Goal: Task Accomplishment & Management: Use online tool/utility

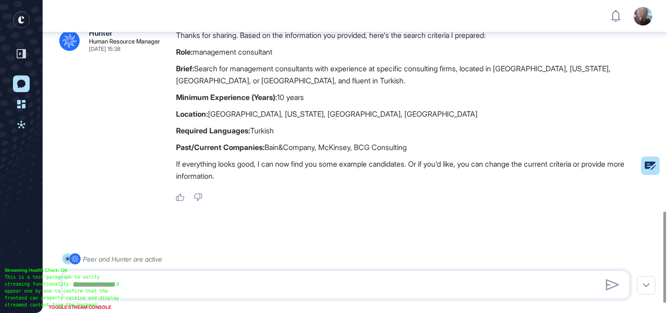
scroll to position [753, 0]
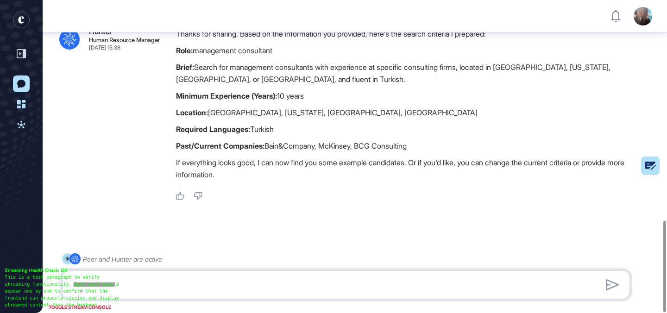
click at [212, 280] on textarea at bounding box center [346, 285] width 558 height 19
type textarea "**********"
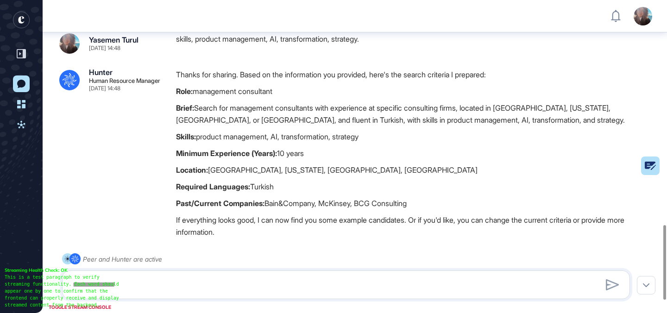
scroll to position [990, 0]
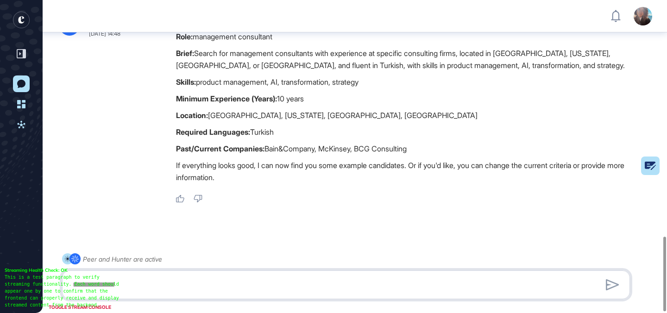
click at [172, 290] on textarea at bounding box center [346, 285] width 558 height 19
type textarea "**********"
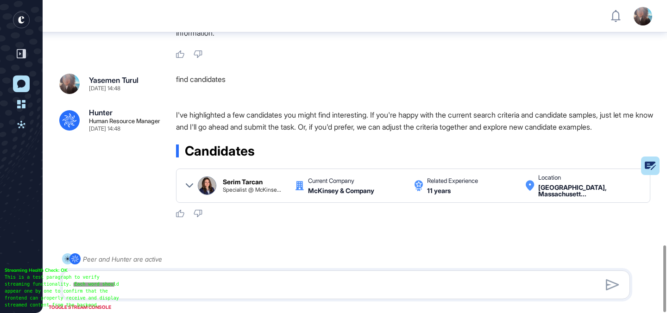
scroll to position [1152, 0]
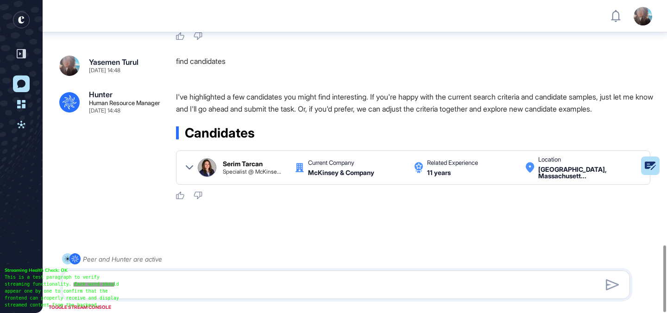
click at [251, 158] on div "Serim Tarcan Specialist @ McKinse..." at bounding box center [244, 167] width 93 height 19
click at [188, 164] on icon at bounding box center [189, 167] width 7 height 7
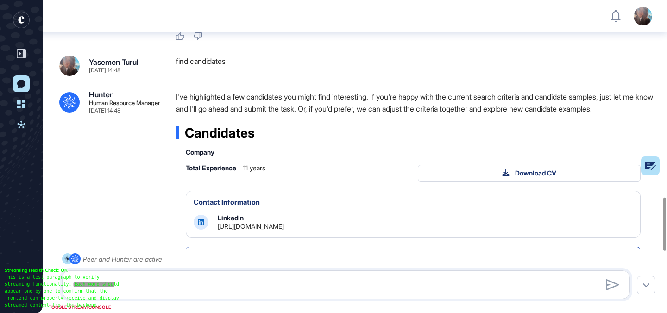
scroll to position [86, 0]
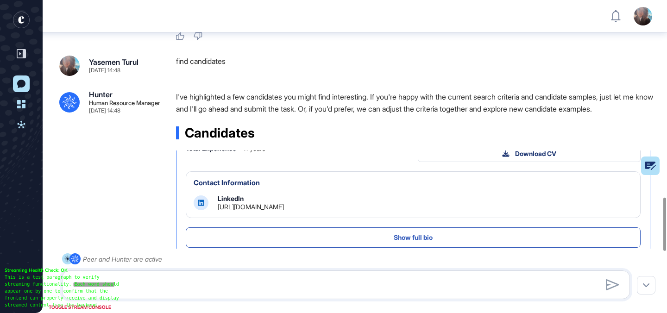
click at [284, 195] on div "LinkedIn https://www.linkedin.com/in/serimtarcan" at bounding box center [251, 202] width 66 height 15
click at [284, 203] on link "https://www.linkedin.com/in/serimtarcan" at bounding box center [251, 207] width 66 height 8
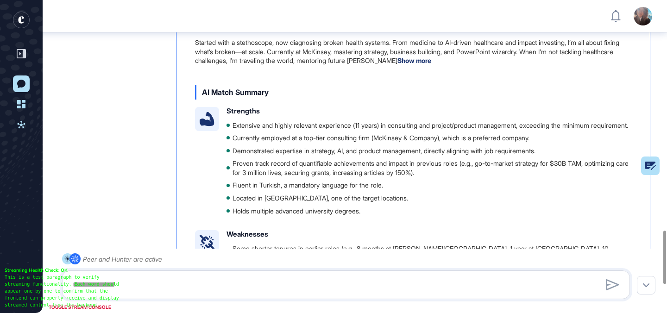
scroll to position [1427, 0]
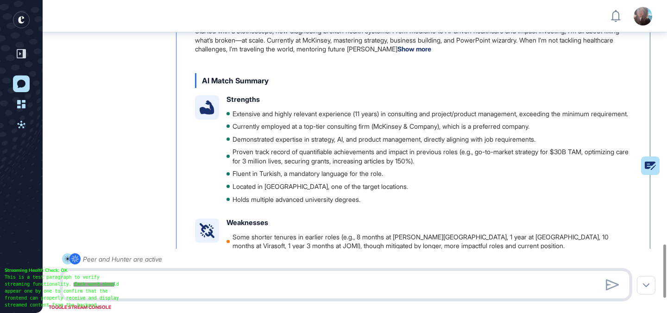
click at [218, 284] on textarea at bounding box center [346, 285] width 558 height 19
type textarea "*"
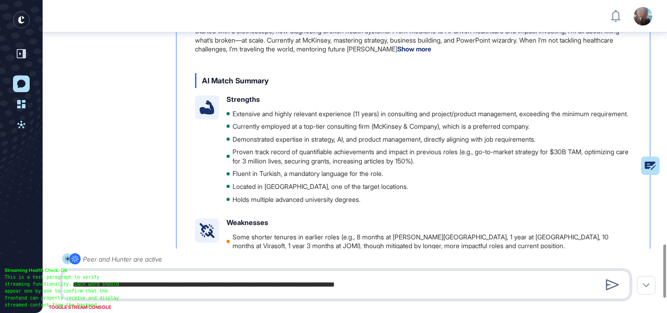
type textarea "**********"
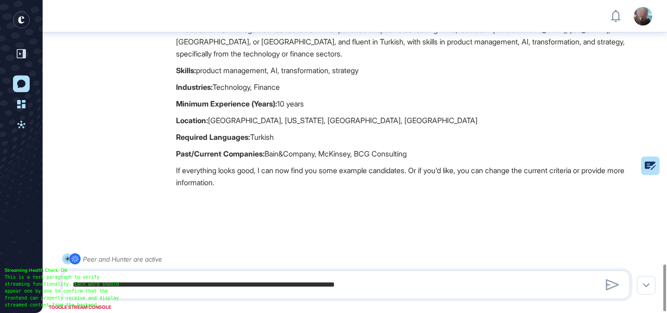
scroll to position [1775, 0]
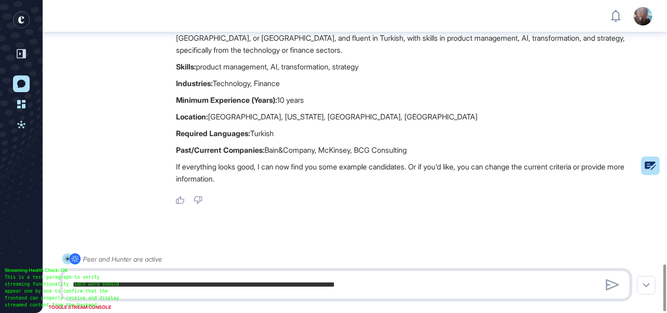
click at [142, 291] on textarea "**********" at bounding box center [346, 285] width 558 height 19
type textarea "**********"
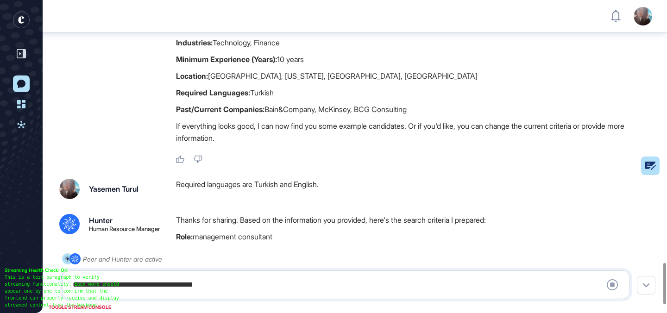
scroll to position [2040, 0]
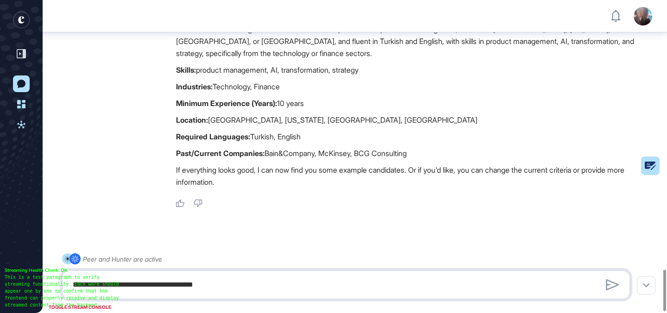
click at [148, 285] on textarea "**********" at bounding box center [346, 285] width 558 height 19
type textarea "**********"
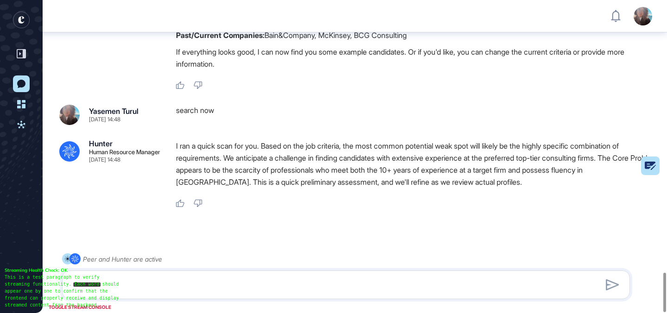
scroll to position [2167, 0]
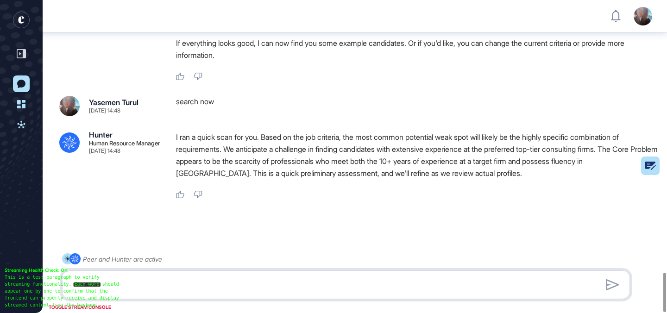
click at [124, 289] on textarea "**********" at bounding box center [346, 285] width 558 height 19
type textarea "**********"
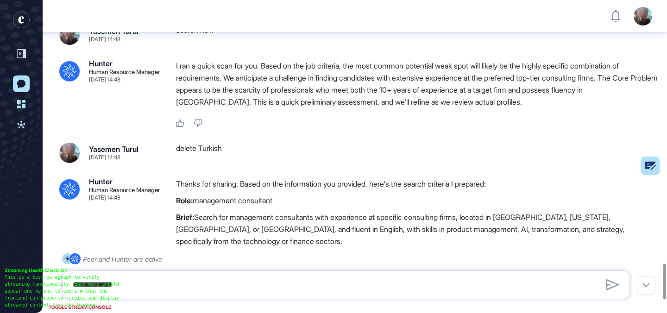
scroll to position [2427, 0]
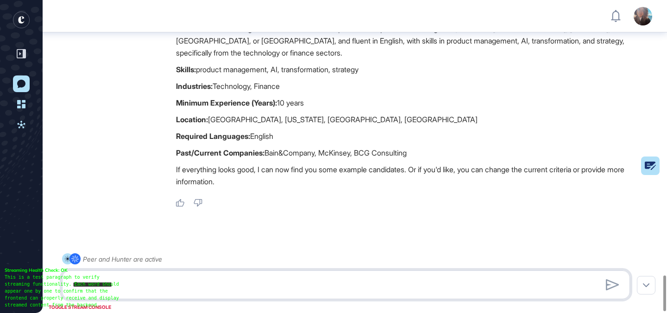
click at [216, 285] on textarea "**********" at bounding box center [346, 285] width 558 height 19
type textarea "**********"
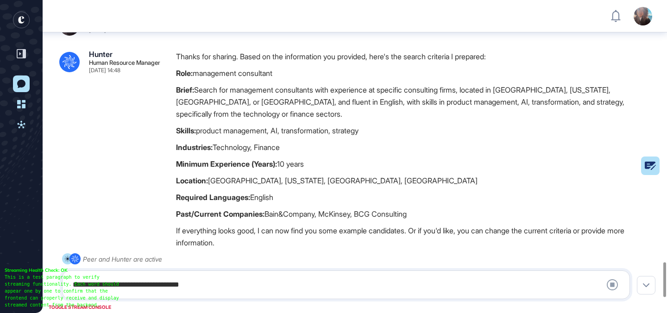
scroll to position [2506, 0]
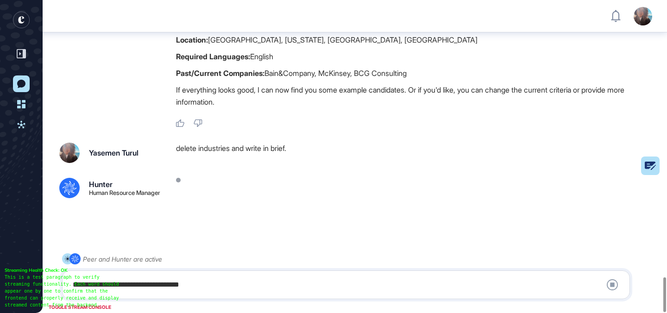
click at [244, 143] on div "delete industries and write in brief." at bounding box center [417, 153] width 482 height 20
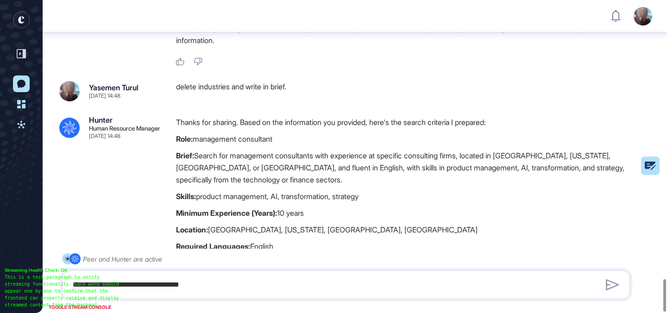
scroll to position [2687, 0]
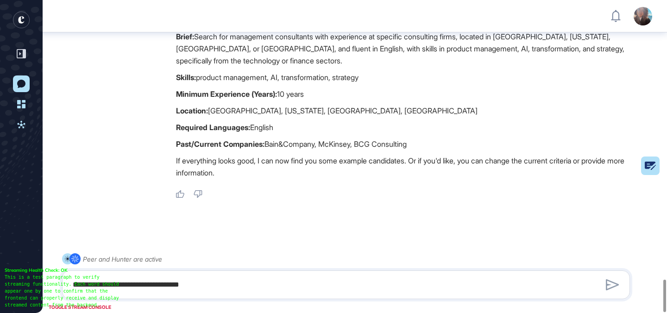
click at [269, 273] on div "**********" at bounding box center [346, 284] width 568 height 29
click at [269, 274] on div "**********" at bounding box center [346, 284] width 568 height 29
click at [271, 280] on textarea "**********" at bounding box center [346, 285] width 558 height 19
type textarea "*********"
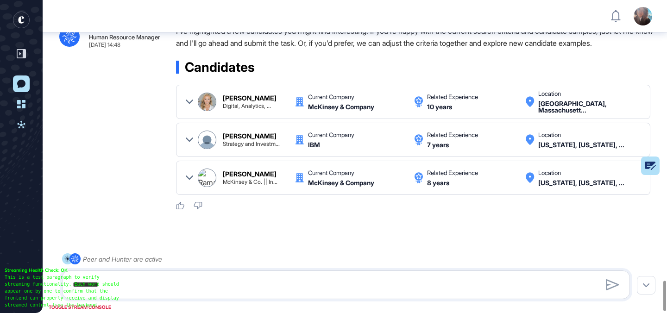
scroll to position [2802, 0]
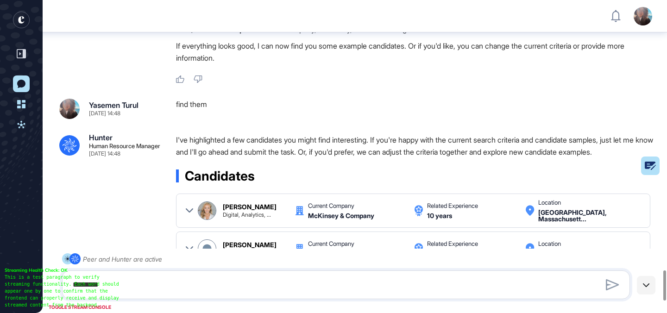
click at [645, 287] on icon at bounding box center [646, 285] width 6 height 4
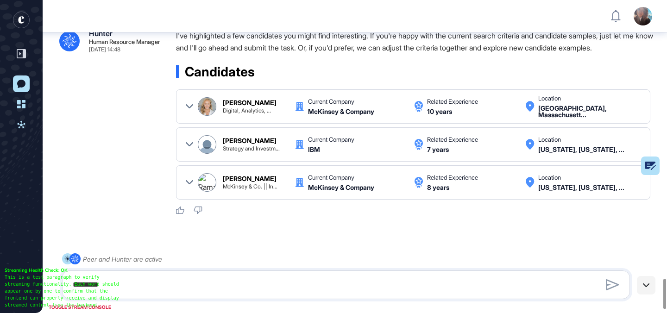
scroll to position [2922, 0]
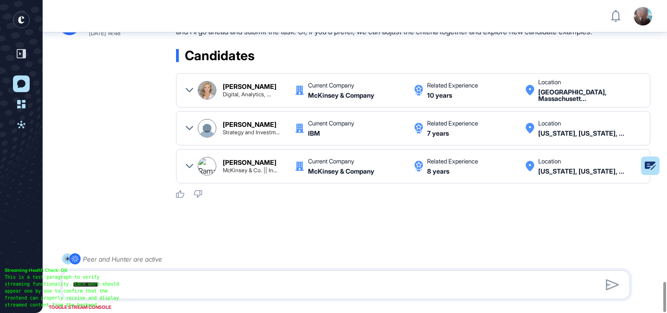
click at [192, 79] on div at bounding box center [189, 90] width 7 height 22
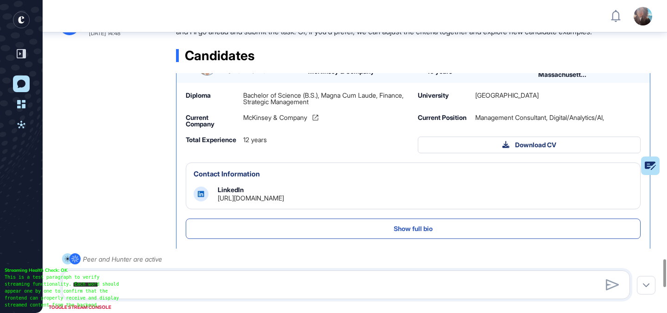
scroll to position [42, 0]
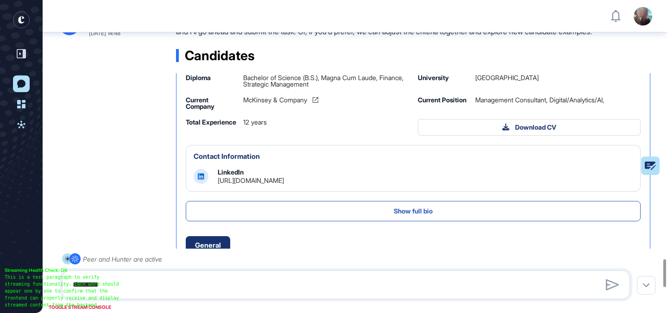
click at [284, 176] on link "[URL][DOMAIN_NAME]" at bounding box center [251, 180] width 66 height 8
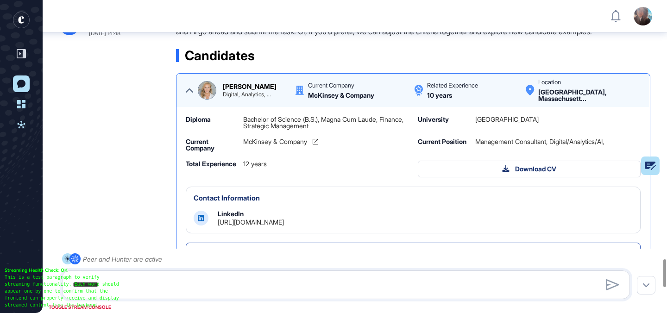
scroll to position [0, 0]
click at [186, 79] on div "Leanne Barber Digital, Analytics, ... Current Company McKinsey & Company Relate…" at bounding box center [413, 90] width 455 height 22
click at [186, 87] on icon at bounding box center [189, 90] width 7 height 7
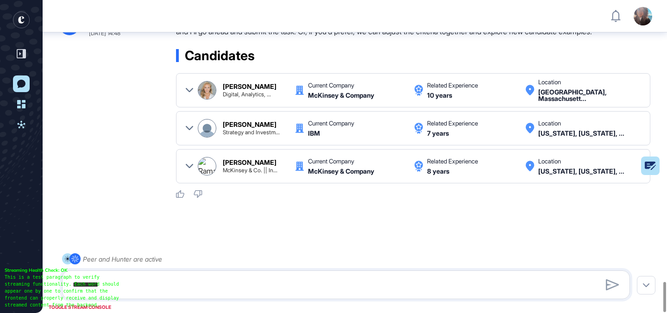
click at [189, 125] on icon at bounding box center [189, 128] width 7 height 7
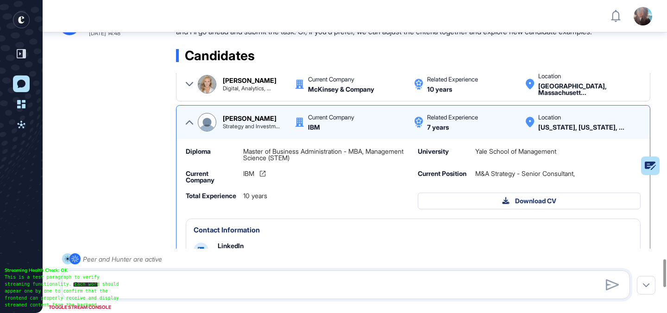
scroll to position [15, 0]
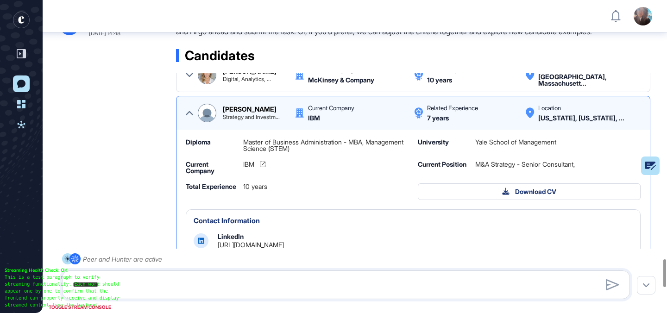
click at [284, 241] on link "https://www.linkedin.com/in/bilaltariq" at bounding box center [251, 245] width 66 height 8
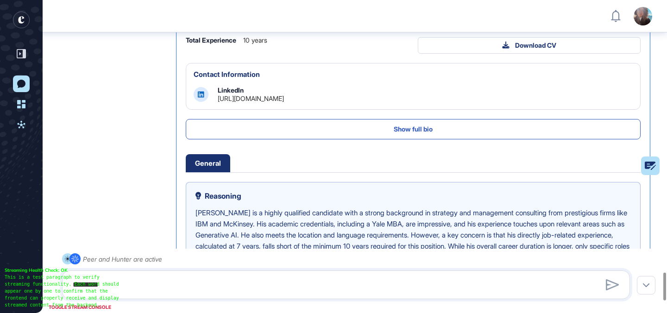
scroll to position [3073, 0]
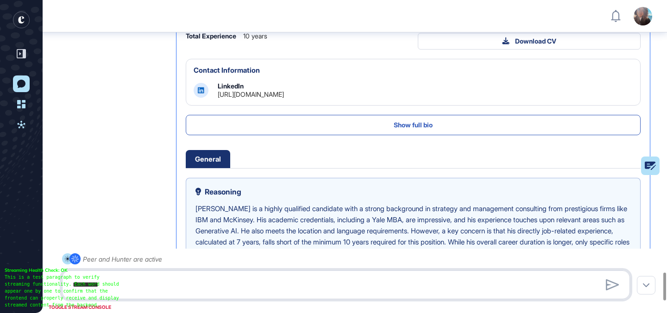
click at [129, 287] on textarea "*********" at bounding box center [346, 285] width 558 height 19
type textarea "*"
paste textarea "**********"
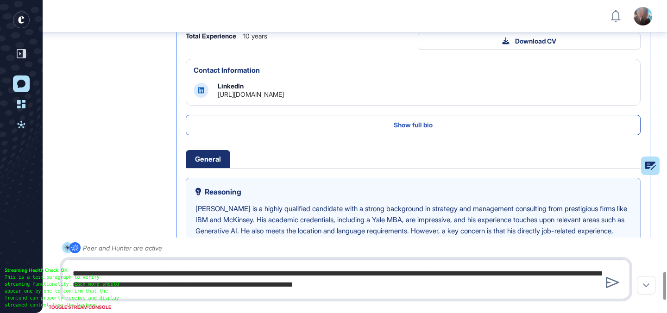
type textarea "**********"
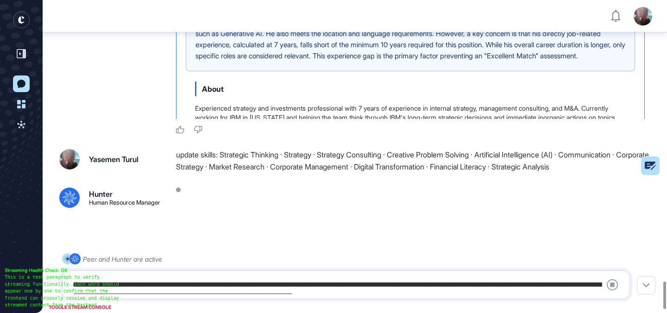
scroll to position [3280, 0]
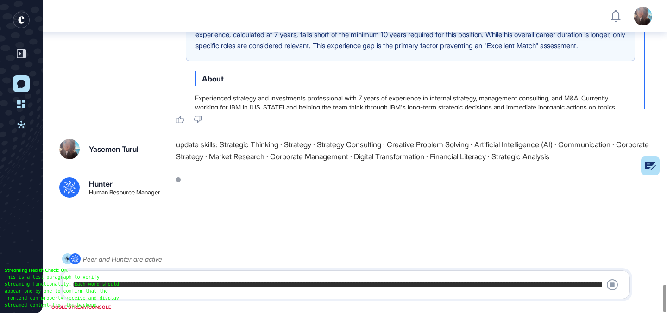
click at [179, 177] on div at bounding box center [417, 187] width 482 height 20
click at [328, 141] on div "update skills: Strategic Thinking · Strategy · Strategy Consulting · Creative P…" at bounding box center [417, 151] width 482 height 24
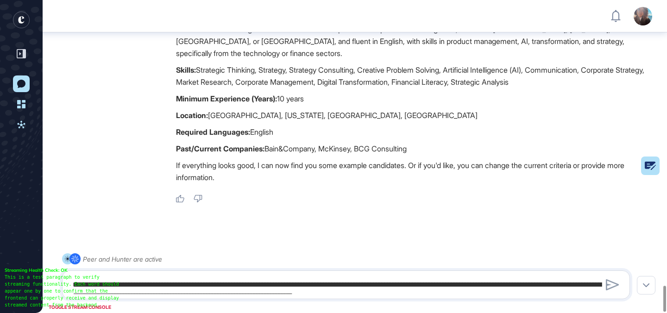
scroll to position [3468, 0]
click at [188, 284] on textarea "**********" at bounding box center [346, 285] width 558 height 19
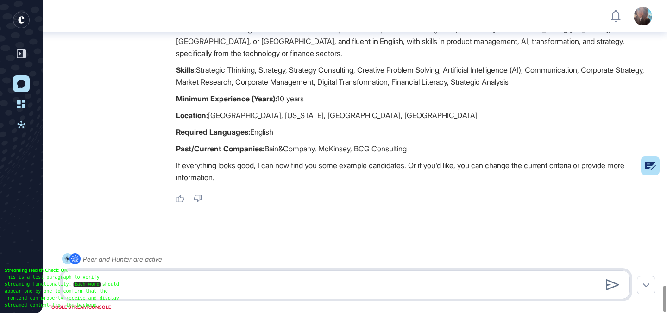
type textarea "**********"
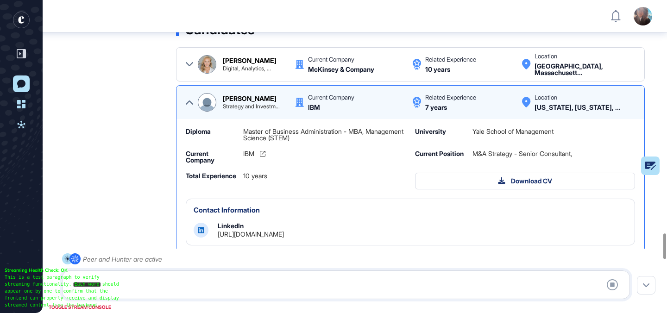
scroll to position [2885, 0]
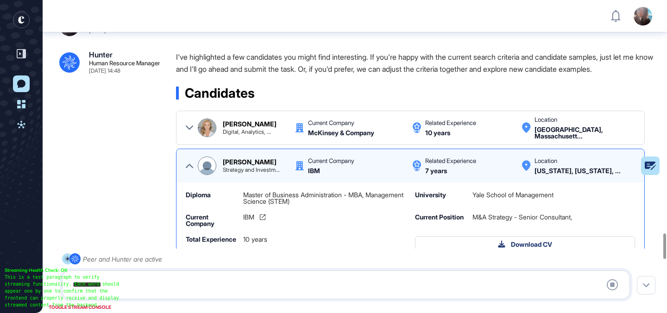
click at [187, 162] on icon at bounding box center [189, 165] width 7 height 7
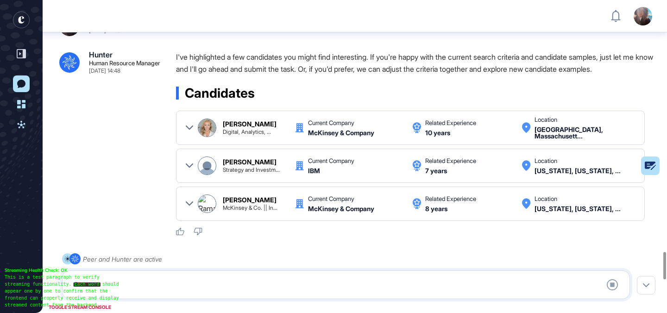
click at [188, 201] on icon at bounding box center [189, 203] width 7 height 4
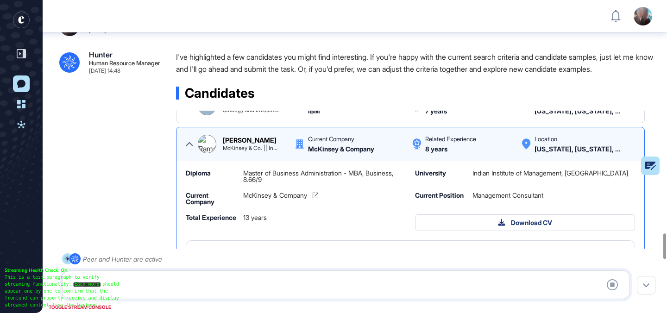
scroll to position [94, 0]
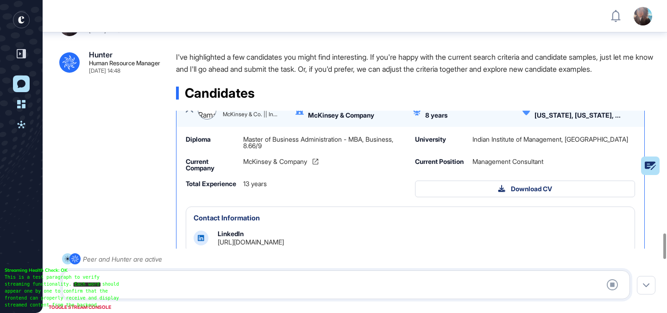
click at [272, 238] on link "[URL][DOMAIN_NAME]" at bounding box center [251, 242] width 66 height 8
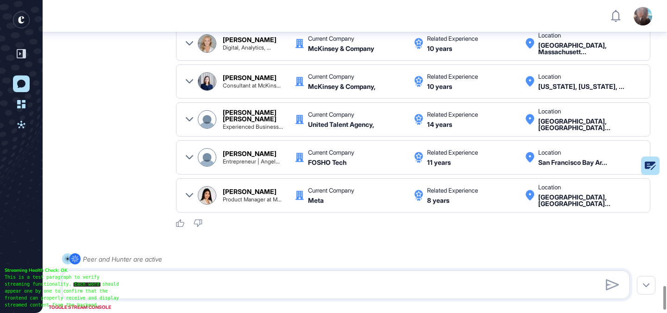
scroll to position [3756, 0]
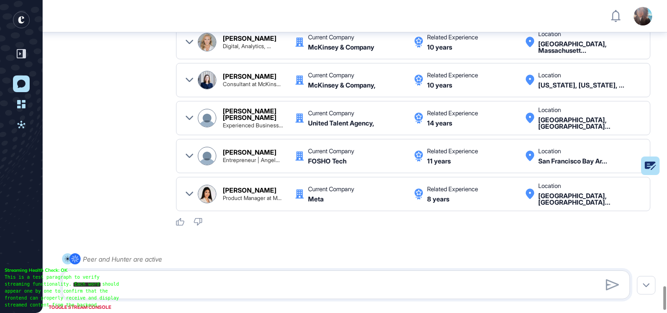
click at [189, 114] on icon at bounding box center [189, 117] width 7 height 7
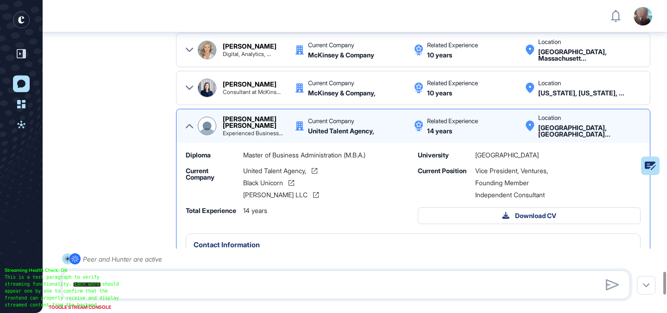
scroll to position [3748, 0]
click at [183, 75] on div "Inna Ershova Consultant at McKins... Current Company McKinsey & Company, Relate…" at bounding box center [413, 88] width 474 height 34
click at [190, 86] on icon at bounding box center [189, 88] width 7 height 4
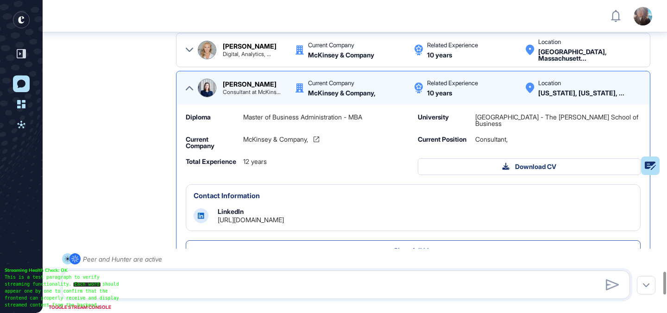
click at [284, 216] on link "[URL][DOMAIN_NAME]" at bounding box center [251, 220] width 66 height 8
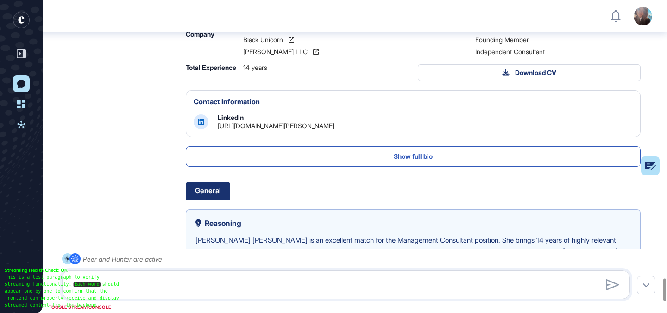
scroll to position [496, 0]
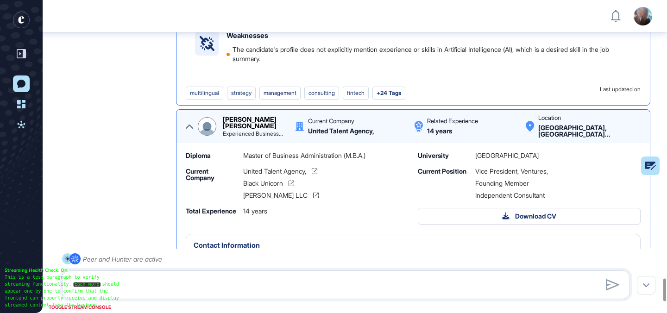
click at [189, 129] on icon at bounding box center [189, 127] width 7 height 4
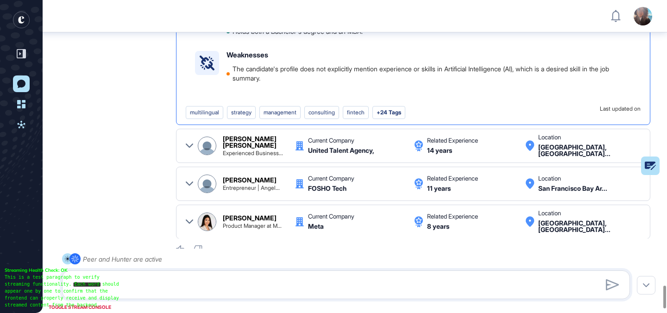
scroll to position [3942, 0]
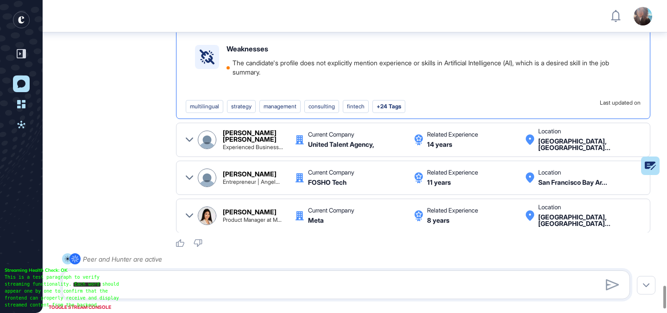
click at [191, 167] on div at bounding box center [189, 178] width 7 height 22
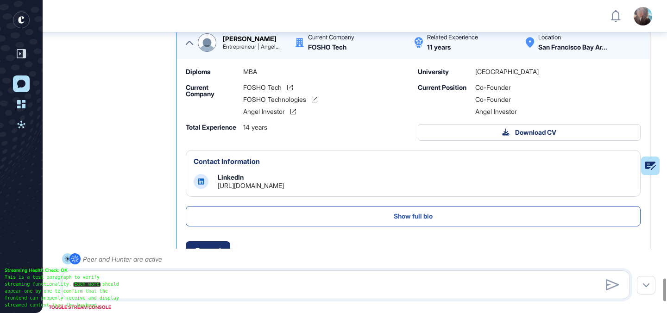
scroll to position [622, 0]
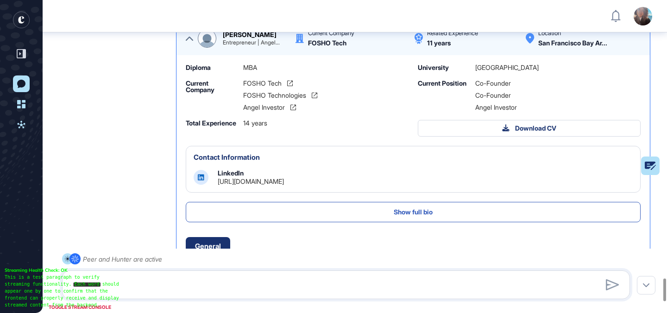
click at [284, 185] on link "[URL][DOMAIN_NAME]" at bounding box center [251, 181] width 66 height 8
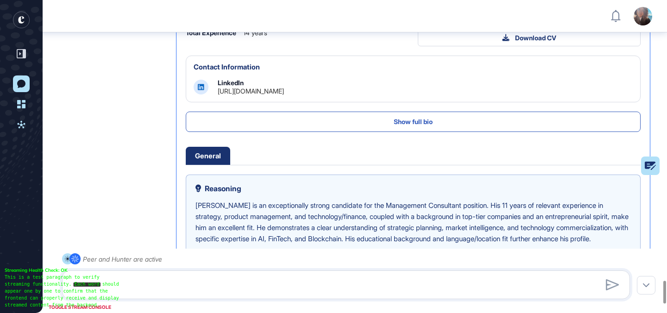
scroll to position [511, 0]
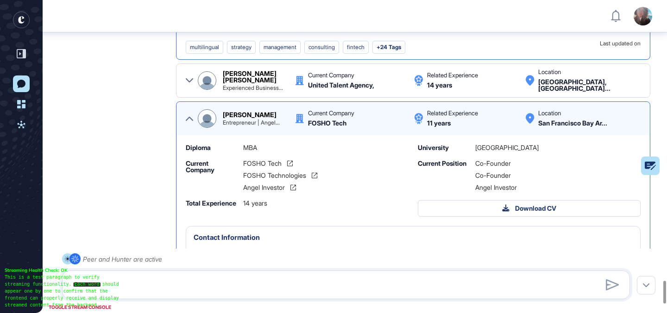
click at [186, 122] on icon at bounding box center [189, 118] width 7 height 7
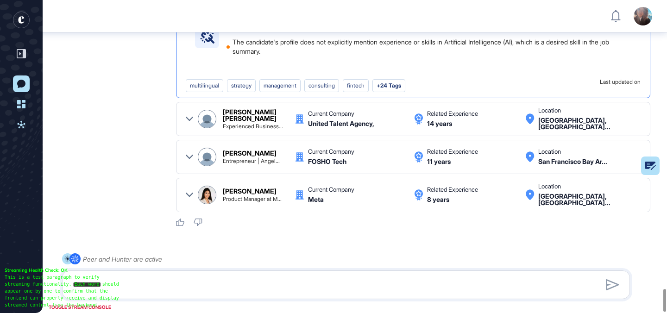
scroll to position [3988, 0]
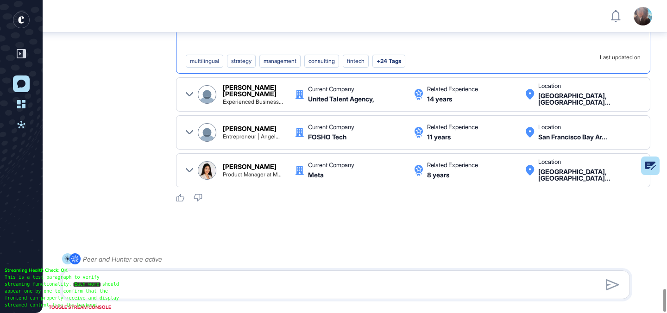
click at [188, 168] on icon at bounding box center [189, 170] width 7 height 4
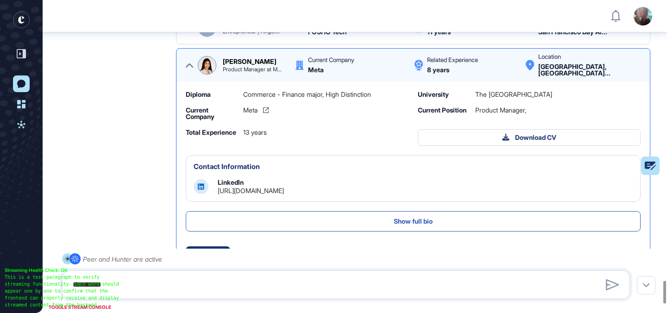
scroll to position [603, 0]
click at [284, 194] on link "[URL][DOMAIN_NAME]" at bounding box center [251, 190] width 66 height 8
click at [277, 284] on textarea "**********" at bounding box center [346, 285] width 558 height 19
type textarea "**********"
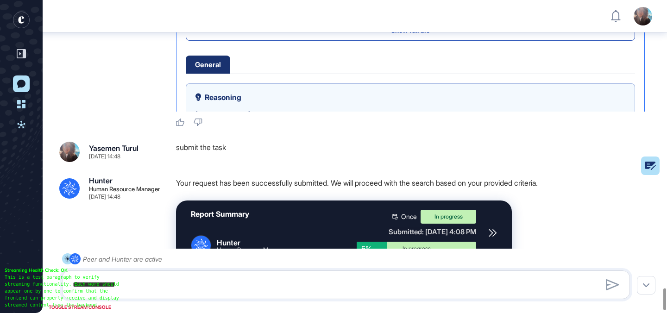
scroll to position [4139, 0]
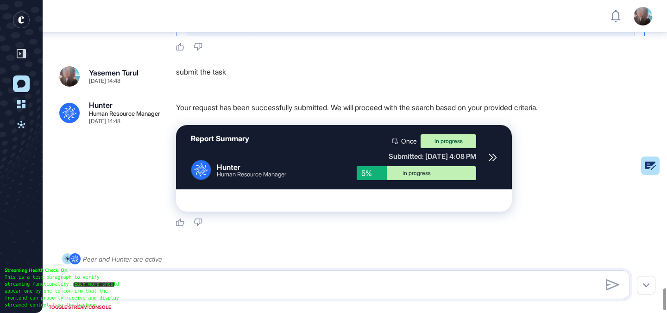
click at [427, 136] on div "In progress" at bounding box center [449, 141] width 56 height 14
click at [445, 134] on div "In progress" at bounding box center [449, 141] width 56 height 14
click at [459, 134] on div "In progress" at bounding box center [449, 141] width 56 height 14
click at [423, 152] on div "Submitted: Sep 19th, 2025 - 4:08 PM" at bounding box center [416, 156] width 119 height 9
click at [420, 170] on div "In progress" at bounding box center [417, 173] width 106 height 6
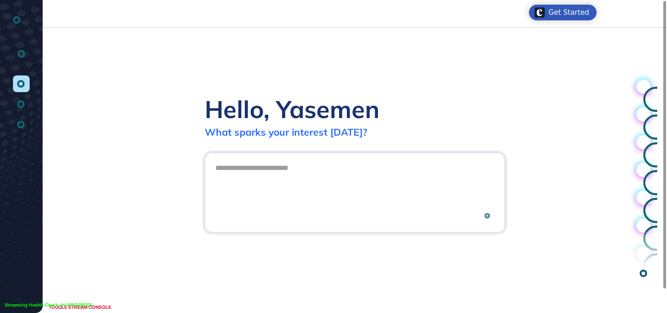
scroll to position [0, 0]
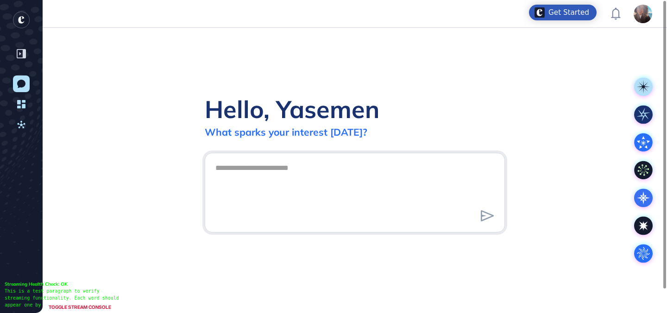
click at [367, 190] on textarea at bounding box center [355, 191] width 290 height 65
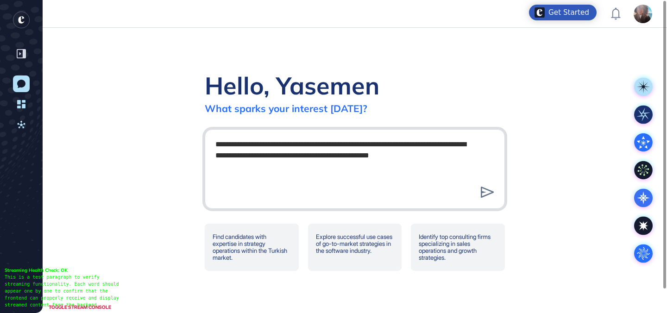
type textarea "**********"
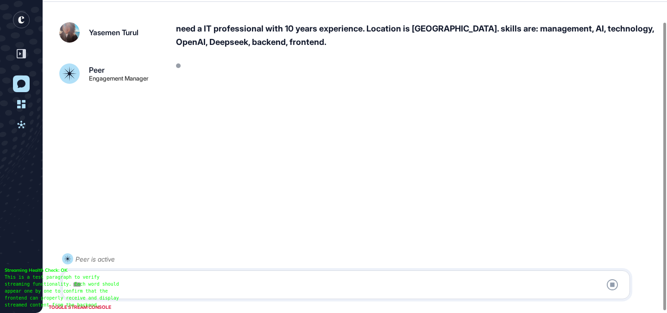
scroll to position [26, 0]
click at [614, 284] on icon at bounding box center [612, 284] width 11 height 11
click at [613, 288] on icon at bounding box center [612, 284] width 11 height 11
click at [613, 286] on icon at bounding box center [612, 284] width 11 height 11
click at [609, 284] on icon at bounding box center [612, 284] width 11 height 11
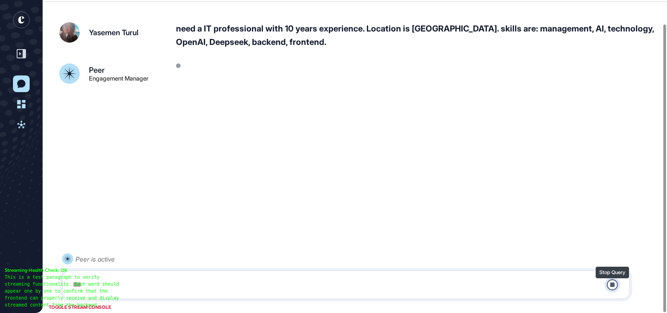
click at [610, 283] on icon at bounding box center [612, 284] width 11 height 11
click at [611, 284] on icon at bounding box center [612, 284] width 11 height 11
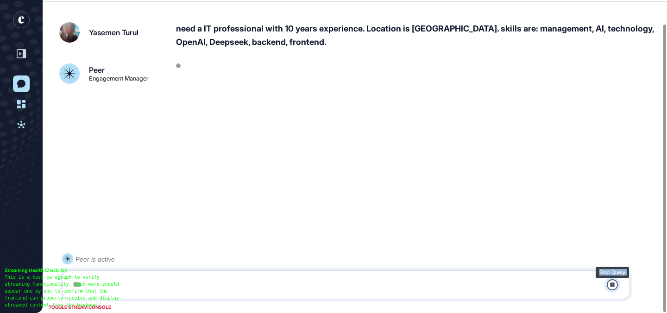
click at [611, 284] on icon at bounding box center [612, 284] width 11 height 11
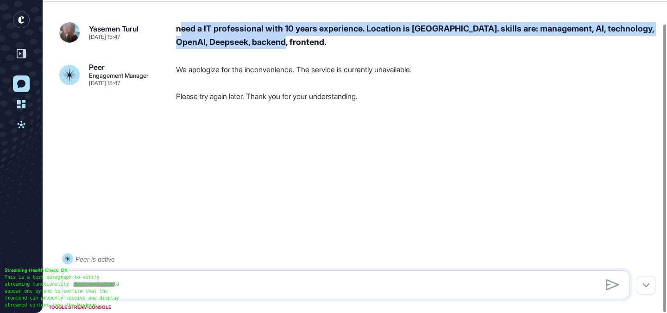
drag, startPoint x: 298, startPoint y: 42, endPoint x: 179, endPoint y: 32, distance: 119.0
click at [179, 32] on div "need a IT professional with 10 years experience. Location is Turkey. skills are…" at bounding box center [417, 35] width 482 height 27
click at [198, 31] on div "need a IT professional with 10 years experience. Location is Turkey. skills are…" at bounding box center [417, 35] width 482 height 27
drag, startPoint x: 310, startPoint y: 40, endPoint x: 176, endPoint y: 28, distance: 134.4
click at [176, 28] on div "need a IT professional with 10 years experience. Location is Turkey. skills are…" at bounding box center [417, 35] width 482 height 27
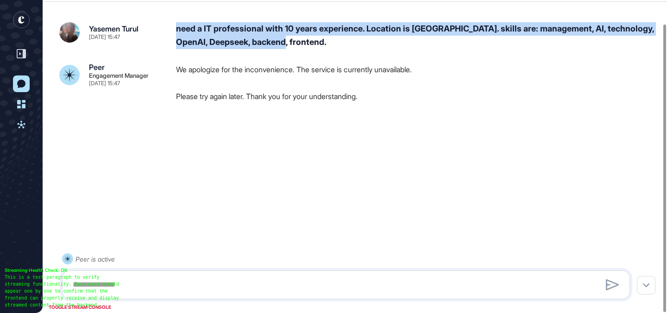
copy div "need a IT professional with 10 years experience. Location is Turkey. skills are…"
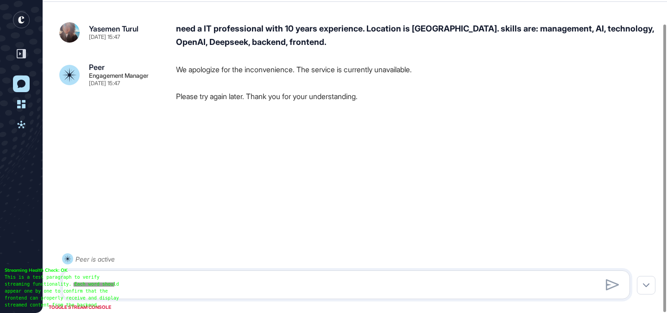
click at [26, 20] on rect "entrapeer-logo" at bounding box center [21, 20] width 17 height 17
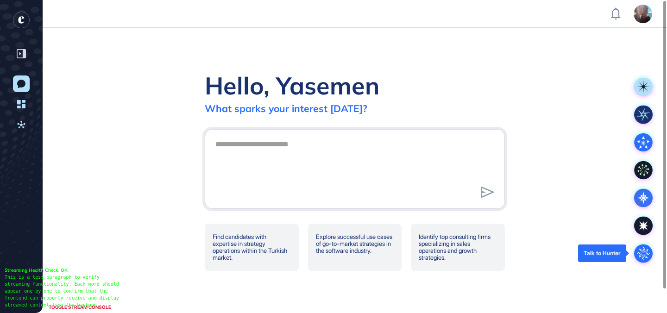
click at [640, 258] on circle at bounding box center [643, 253] width 19 height 19
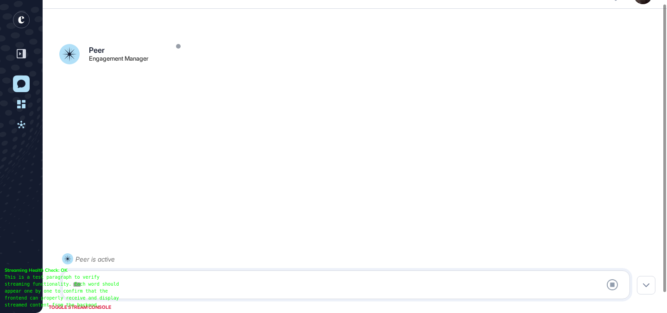
click at [273, 283] on div at bounding box center [346, 285] width 558 height 19
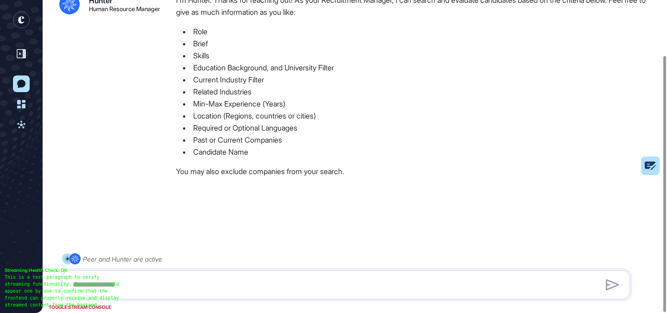
scroll to position [67, 0]
click at [273, 283] on textarea at bounding box center [346, 285] width 558 height 19
paste textarea "**********"
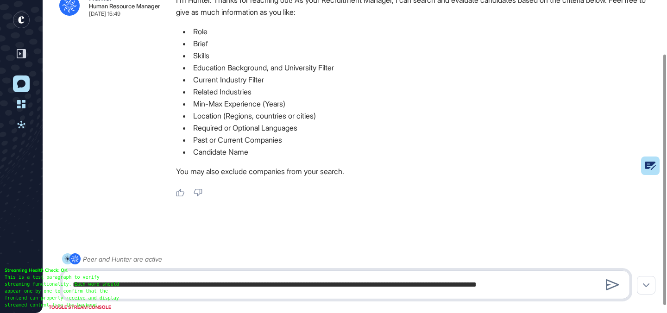
type textarea "**********"
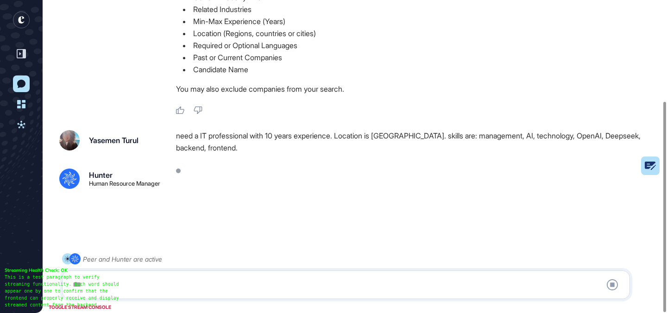
scroll to position [151, 0]
click at [611, 288] on icon at bounding box center [612, 284] width 11 height 11
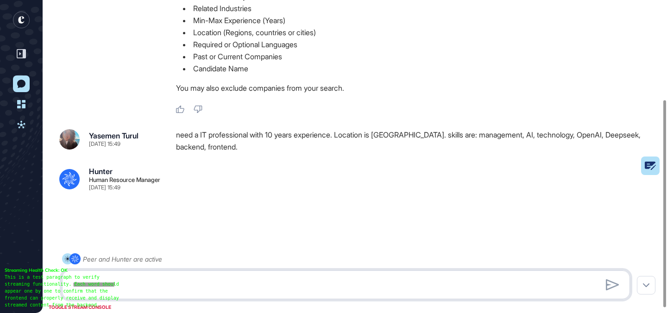
click at [234, 282] on textarea at bounding box center [346, 285] width 558 height 19
paste textarea "**********"
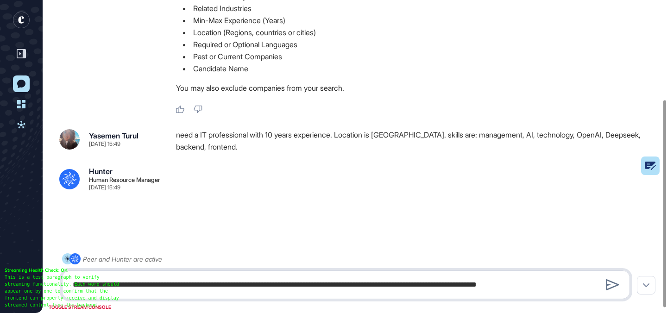
type textarea "**********"
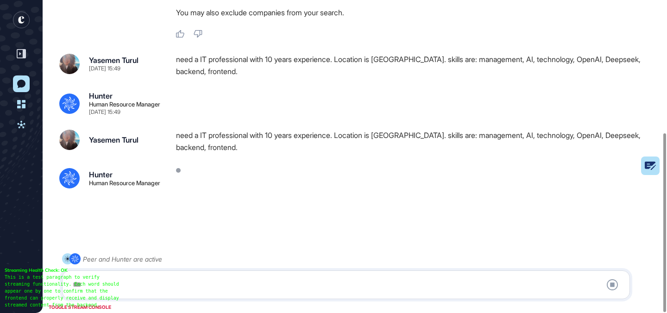
scroll to position [232, 0]
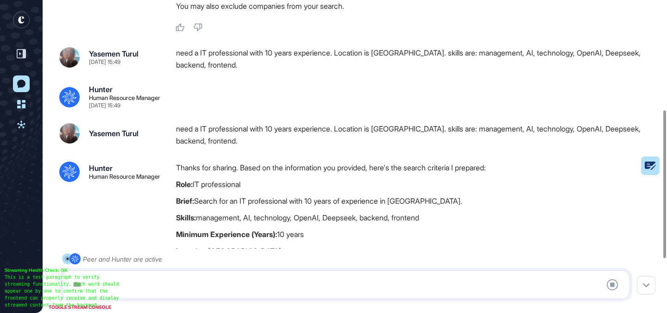
click at [265, 288] on div at bounding box center [346, 285] width 558 height 19
click at [263, 283] on div at bounding box center [346, 285] width 558 height 19
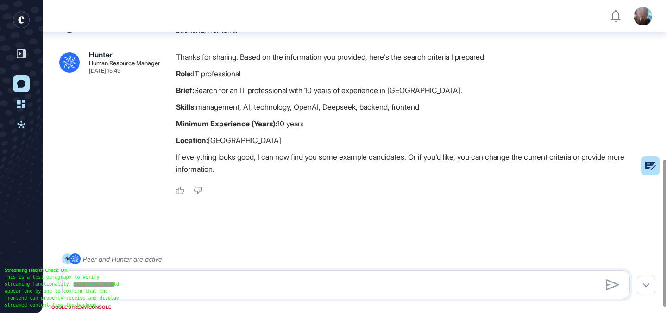
scroll to position [348, 0]
click at [262, 283] on textarea at bounding box center [346, 285] width 558 height 19
type textarea "**********"
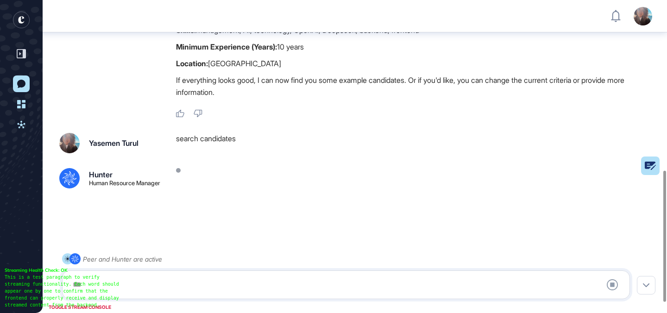
scroll to position [431, 0]
click at [615, 287] on icon at bounding box center [612, 284] width 11 height 11
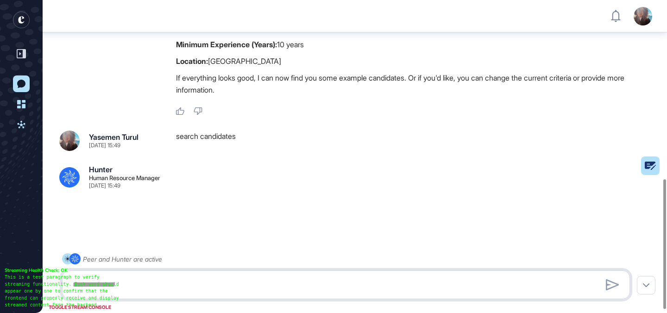
click at [408, 277] on textarea at bounding box center [346, 285] width 558 height 19
type textarea "**********"
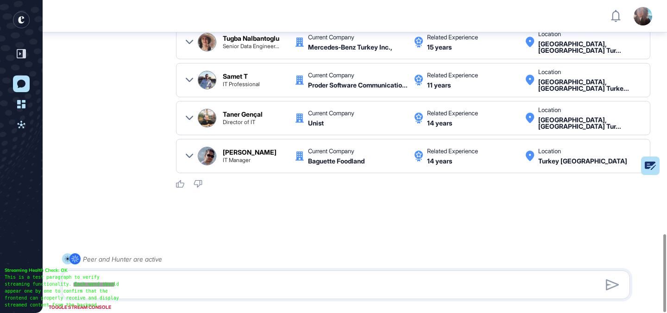
scroll to position [940, 0]
click at [186, 116] on icon at bounding box center [189, 118] width 7 height 4
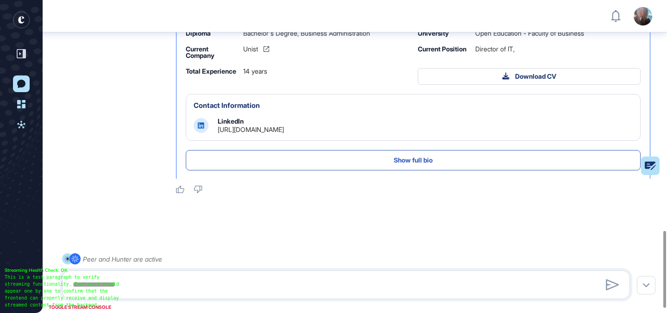
scroll to position [113, 0]
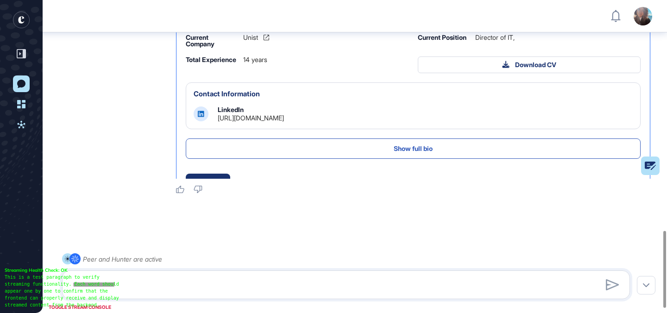
click at [284, 122] on link "https://www.linkedin.com/in/tanergencal" at bounding box center [251, 118] width 66 height 8
click at [144, 282] on textarea at bounding box center [346, 285] width 558 height 19
type textarea "**********"
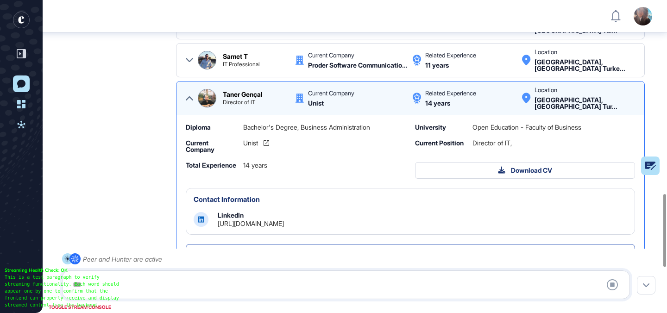
scroll to position [762, 0]
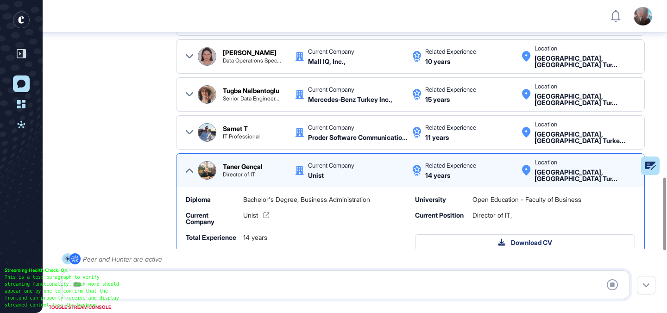
click at [188, 174] on icon at bounding box center [189, 170] width 7 height 7
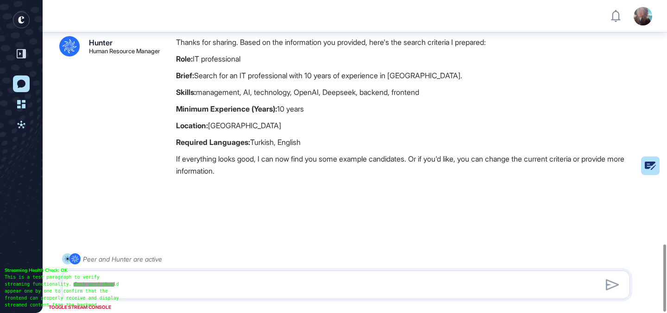
scroll to position [1143, 0]
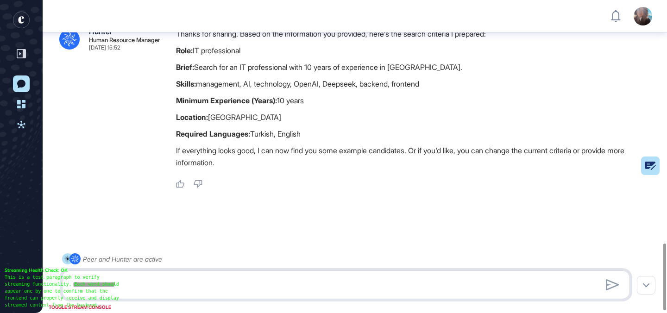
click at [171, 283] on textarea at bounding box center [346, 285] width 558 height 19
type textarea "*"
click at [149, 289] on textarea "**********" at bounding box center [346, 285] width 558 height 19
paste textarea "**********"
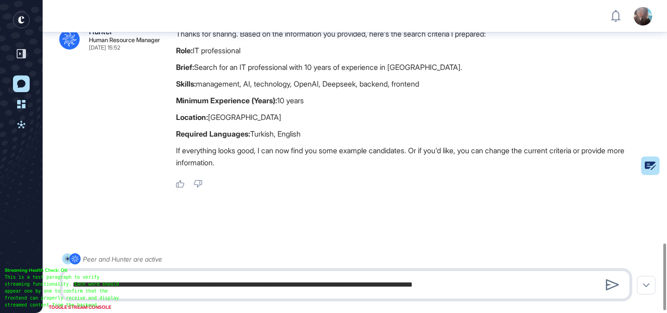
paste textarea "**********"
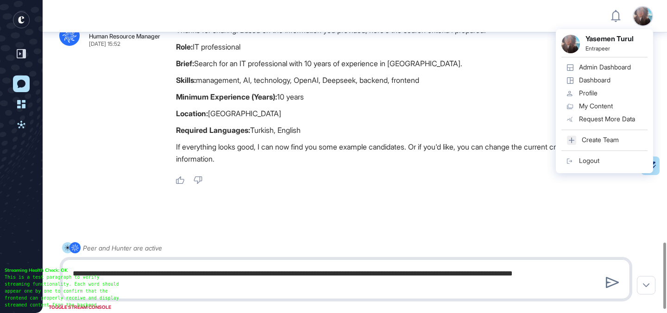
click at [589, 272] on textarea "**********" at bounding box center [346, 279] width 558 height 30
paste textarea "**********"
click at [206, 284] on textarea "**********" at bounding box center [346, 279] width 558 height 30
click at [193, 283] on textarea "**********" at bounding box center [346, 279] width 558 height 30
type textarea "**********"
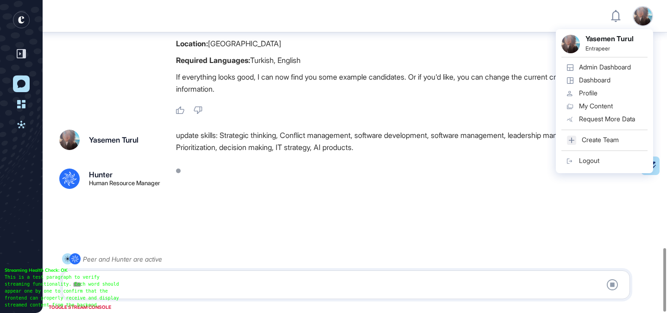
scroll to position [1226, 0]
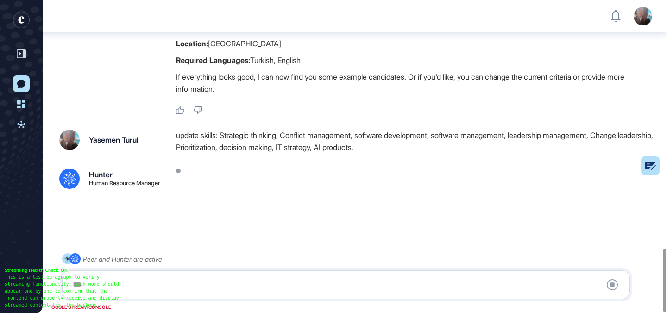
click at [505, 48] on p "Location: Turkey" at bounding box center [417, 44] width 482 height 12
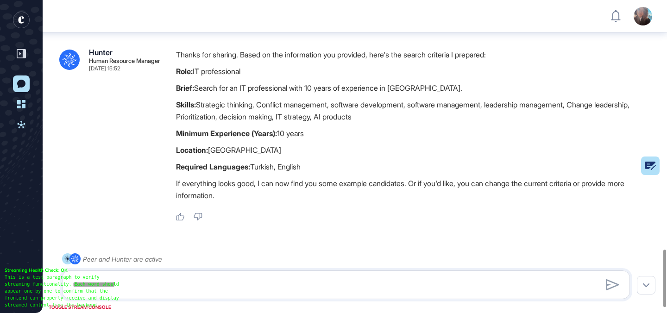
scroll to position [1323, 0]
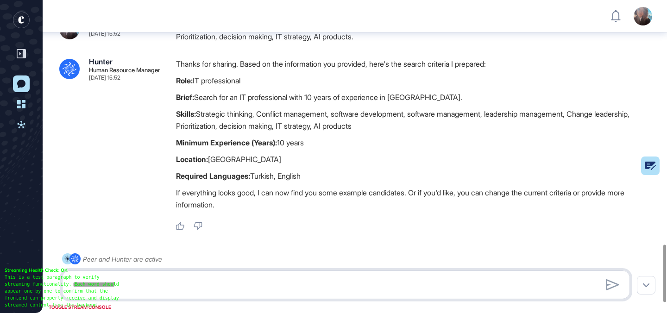
click at [190, 293] on textarea at bounding box center [346, 285] width 558 height 19
type textarea "******"
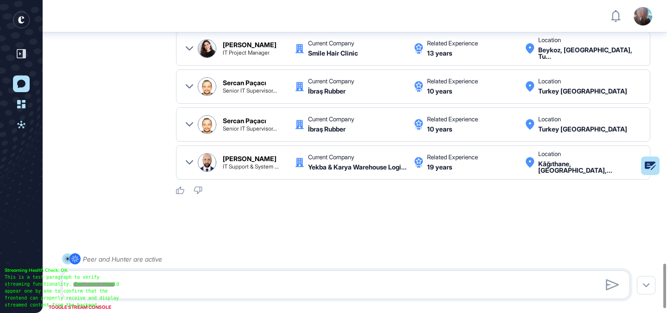
scroll to position [1876, 0]
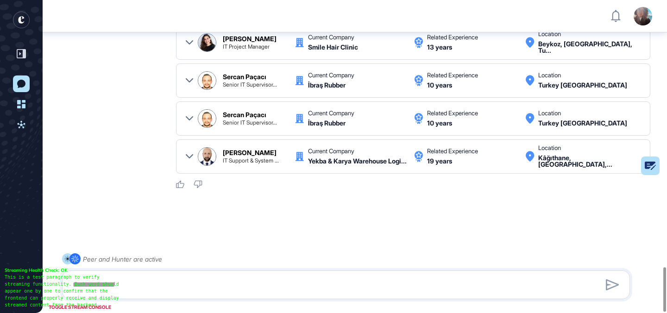
click at [189, 83] on icon at bounding box center [189, 80] width 7 height 7
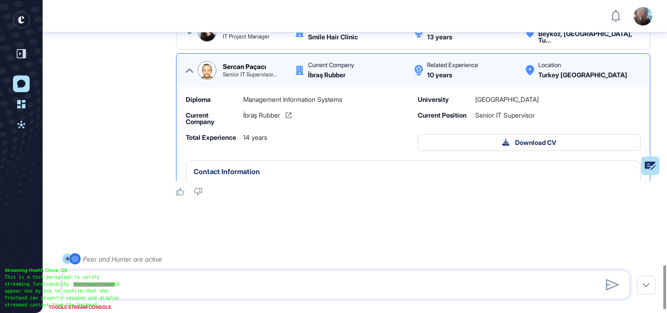
click at [189, 74] on icon at bounding box center [189, 70] width 7 height 7
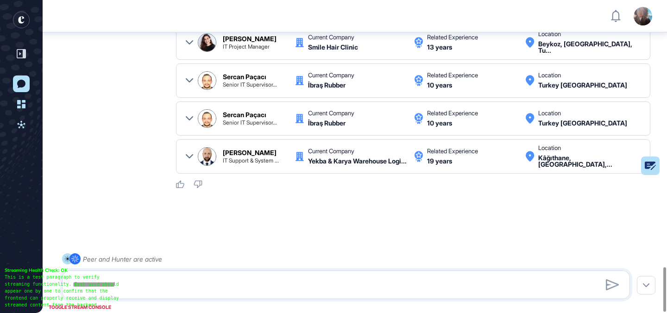
click at [184, 121] on div "Sercan Paçacı Senior IT Supervisor... Current Company İbraş Rubber Related Expe…" at bounding box center [413, 118] width 474 height 34
click at [189, 121] on icon at bounding box center [189, 118] width 7 height 7
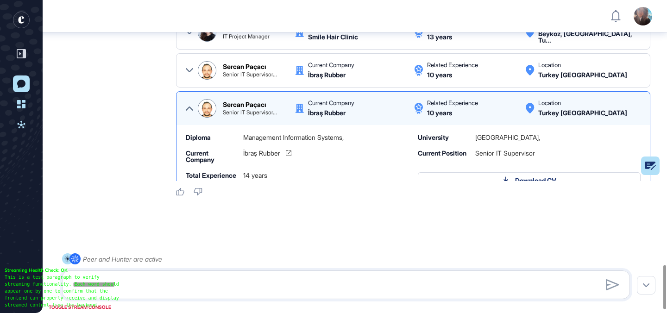
click at [189, 112] on icon at bounding box center [189, 108] width 7 height 7
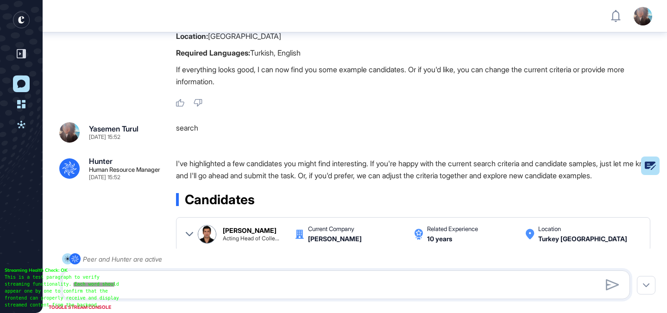
scroll to position [1315, 0]
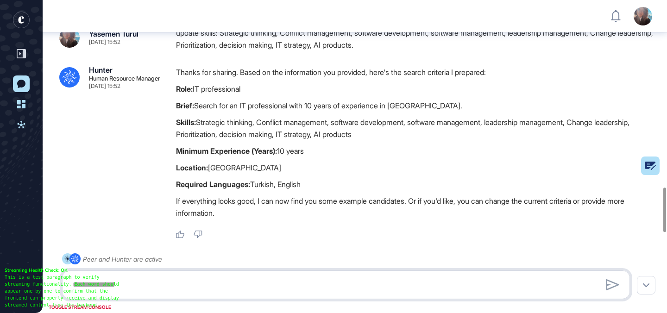
click at [169, 287] on textarea at bounding box center [346, 285] width 558 height 19
type textarea "*"
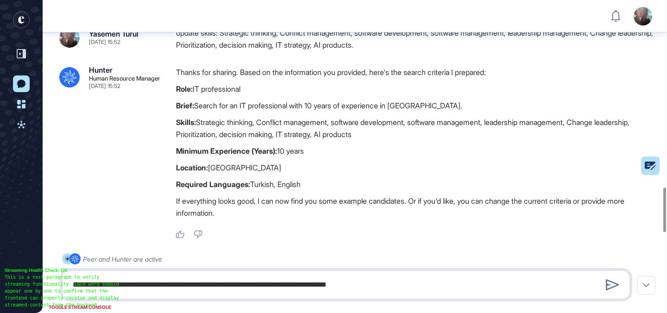
click at [200, 284] on textarea "**********" at bounding box center [346, 285] width 558 height 19
click at [407, 286] on textarea "**********" at bounding box center [346, 285] width 558 height 19
type textarea "**********"
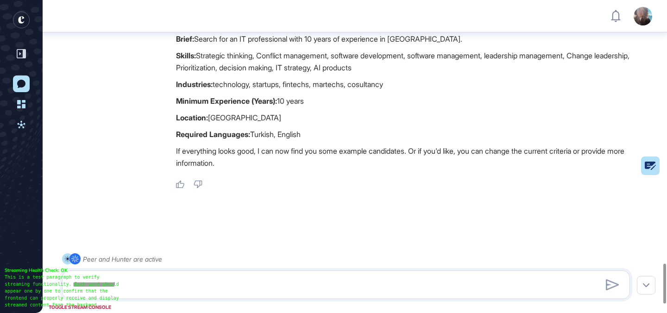
scroll to position [2122, 0]
click at [232, 285] on textarea at bounding box center [346, 285] width 558 height 19
type textarea "**********"
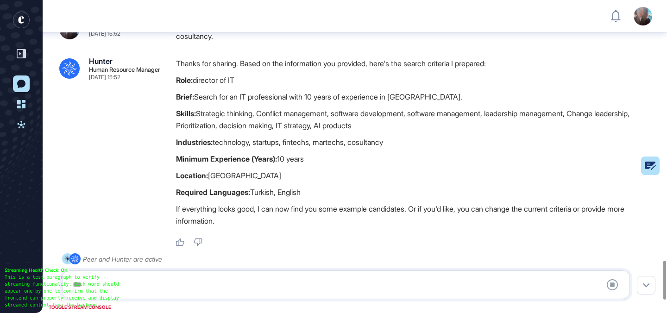
scroll to position [2193, 0]
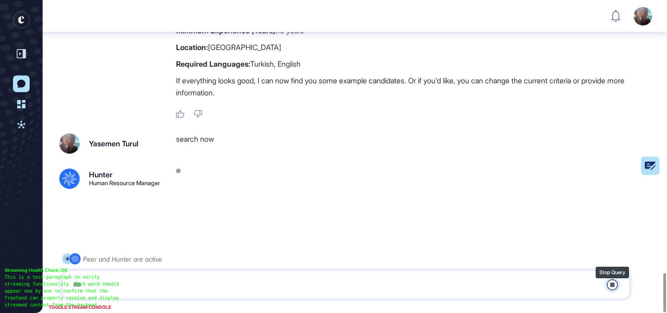
click at [616, 284] on icon at bounding box center [612, 284] width 11 height 11
click at [615, 286] on icon at bounding box center [612, 284] width 11 height 11
click at [612, 284] on icon at bounding box center [612, 284] width 11 height 11
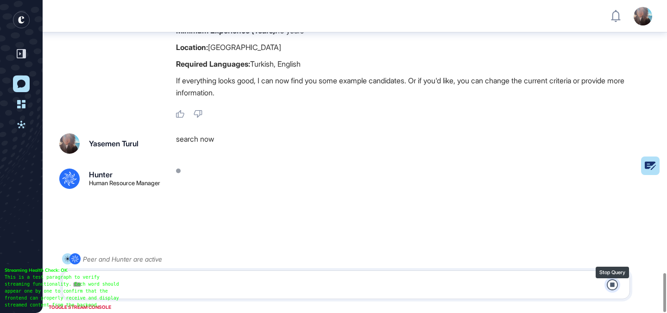
click at [612, 284] on icon at bounding box center [612, 284] width 11 height 11
click at [607, 286] on icon at bounding box center [612, 284] width 11 height 11
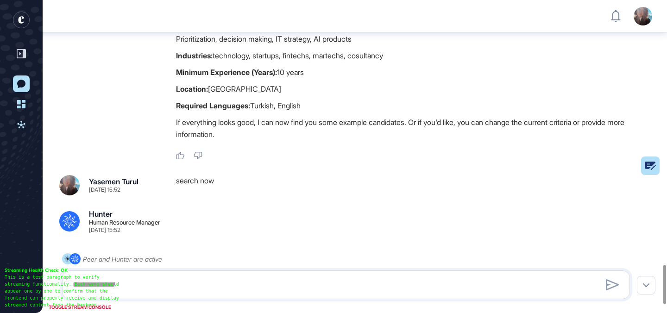
scroll to position [2127, 0]
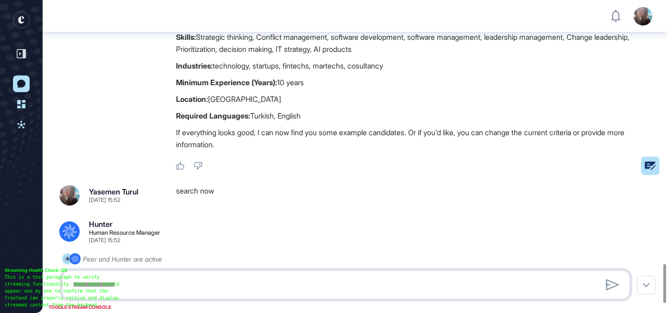
click at [173, 282] on textarea at bounding box center [346, 285] width 558 height 19
click at [198, 70] on strong "Industries:" at bounding box center [194, 65] width 37 height 9
copy strong "Industries"
click at [132, 267] on div ".cls-2{fill:#fff} Peer and Hunter are active" at bounding box center [346, 276] width 568 height 46
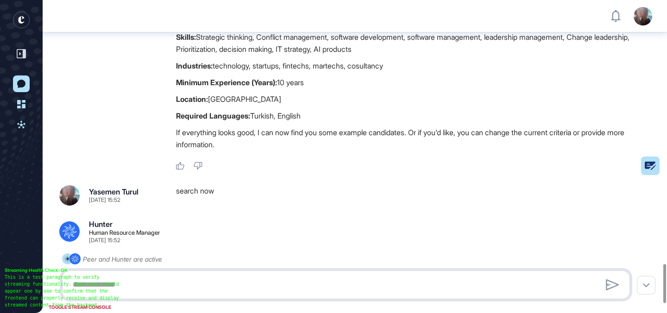
click at [117, 283] on textarea at bounding box center [346, 285] width 558 height 19
paste textarea "**********"
click at [111, 285] on textarea "**********" at bounding box center [346, 285] width 558 height 19
type textarea "**********"
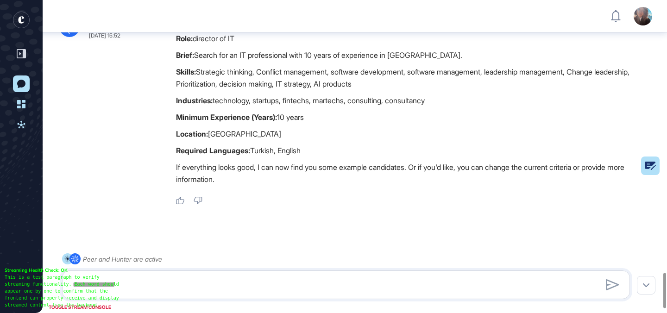
scroll to position [2405, 0]
click at [222, 283] on textarea at bounding box center [346, 285] width 558 height 19
type textarea "**********"
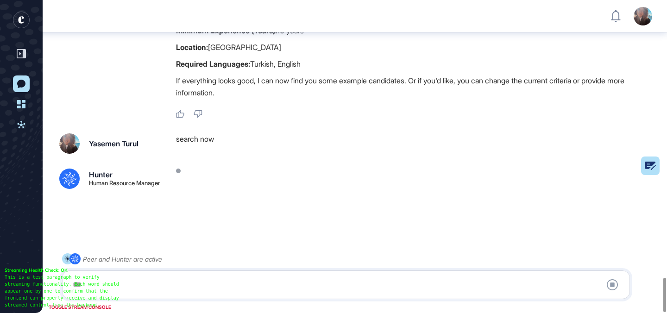
scroll to position [2512, 0]
click at [613, 286] on icon at bounding box center [612, 284] width 11 height 11
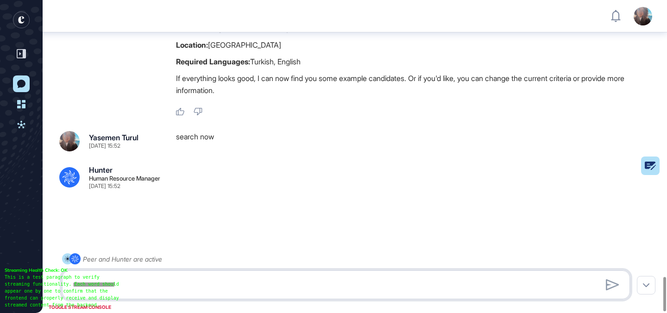
click at [247, 280] on textarea at bounding box center [346, 285] width 558 height 19
type textarea "*********"
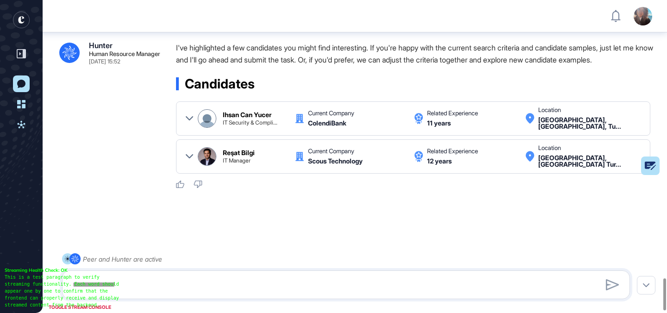
scroll to position [2716, 0]
click at [194, 113] on div "Ihsan Can Yucer IT Security & Compli... Current Company ColendiBank Related Exp…" at bounding box center [413, 118] width 455 height 22
click at [190, 119] on icon at bounding box center [189, 118] width 7 height 4
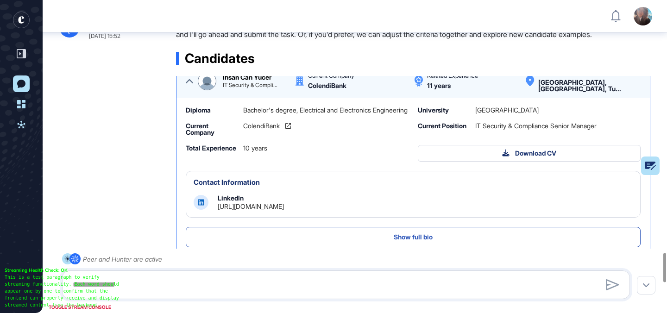
scroll to position [89, 0]
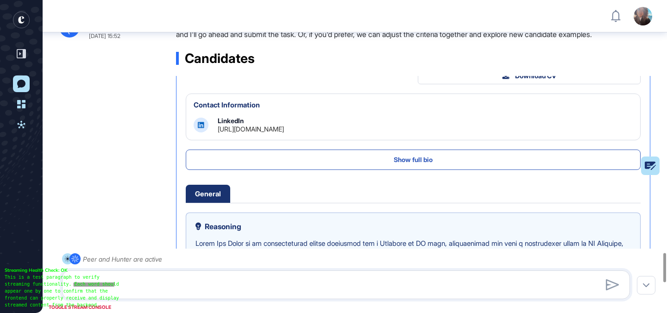
click at [284, 133] on link "https://www.linkedin.com/in/ihsan-can-yucer-74041931" at bounding box center [251, 129] width 66 height 8
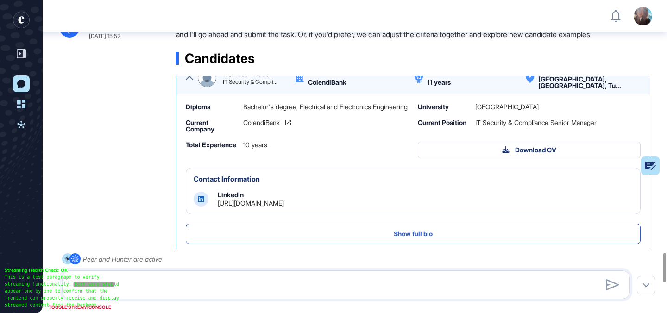
scroll to position [0, 0]
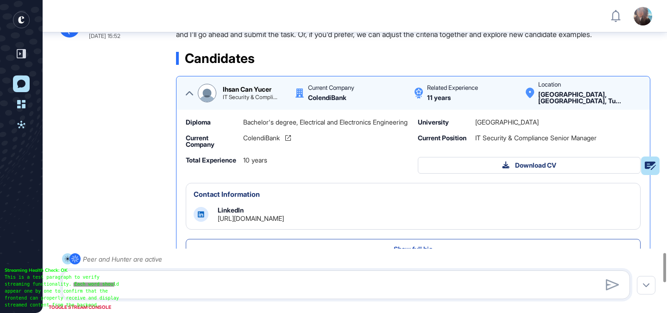
click at [188, 97] on icon at bounding box center [189, 92] width 7 height 7
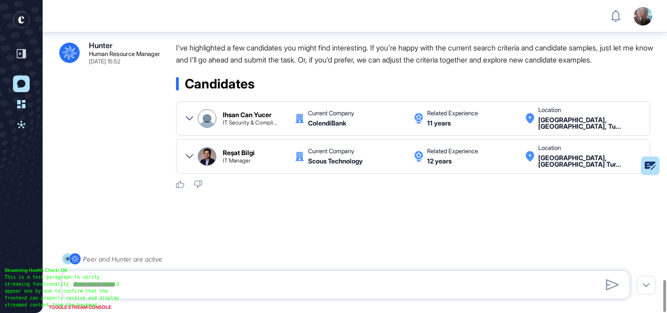
click at [190, 154] on icon at bounding box center [189, 156] width 7 height 7
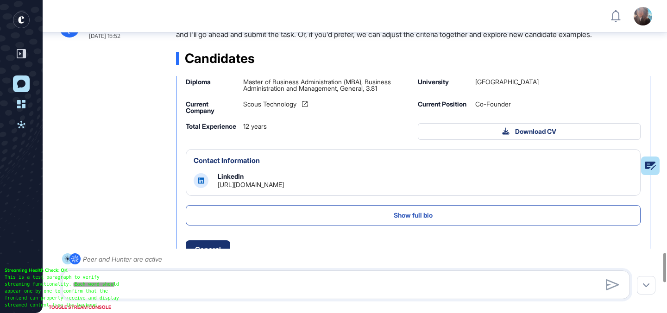
scroll to position [81, 0]
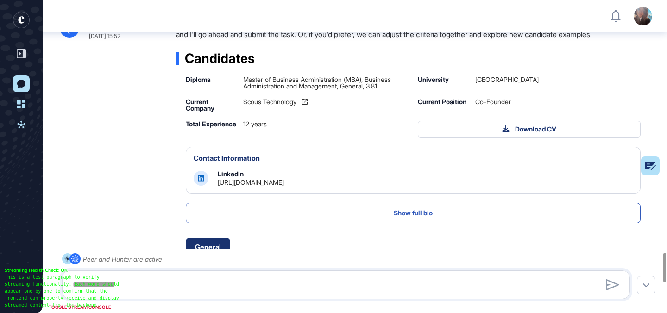
click at [284, 186] on link "https://www.linkedin.com/in/resat-bilgi" at bounding box center [251, 182] width 66 height 8
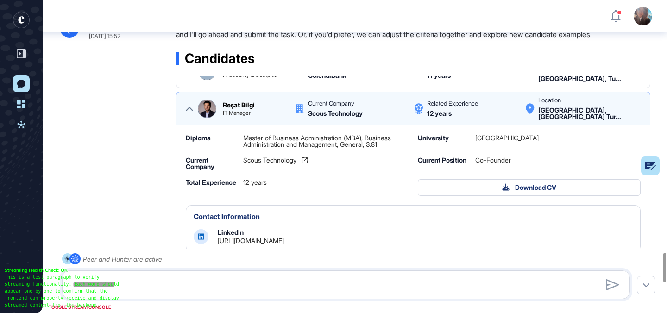
scroll to position [0, 0]
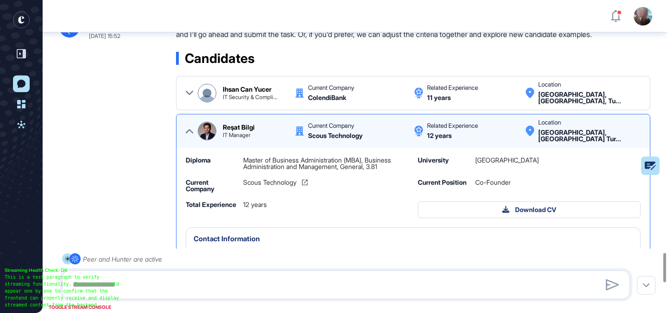
click at [186, 135] on icon at bounding box center [189, 130] width 7 height 7
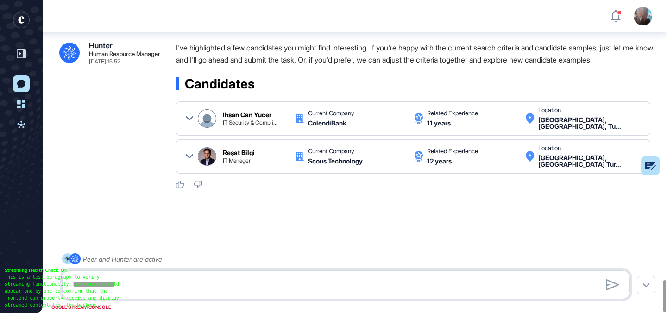
click at [219, 288] on textarea at bounding box center [346, 285] width 558 height 19
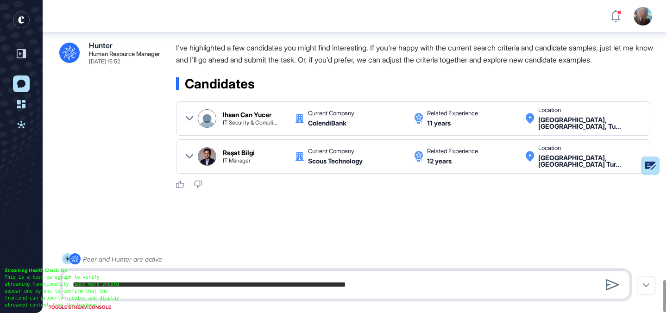
type textarea "**********"
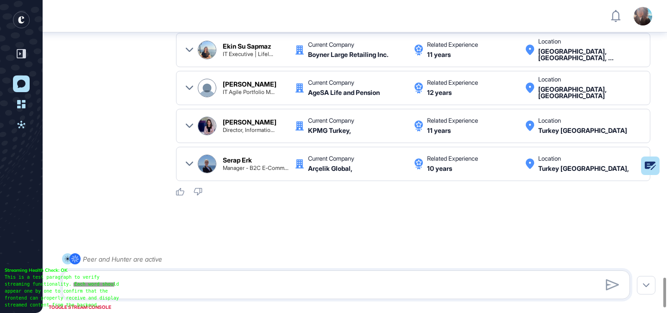
scroll to position [2960, 0]
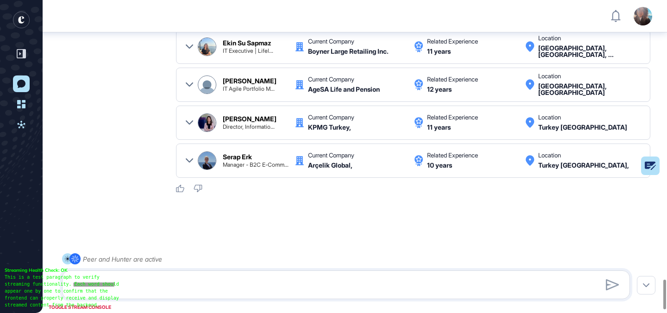
click at [187, 126] on icon at bounding box center [189, 122] width 7 height 7
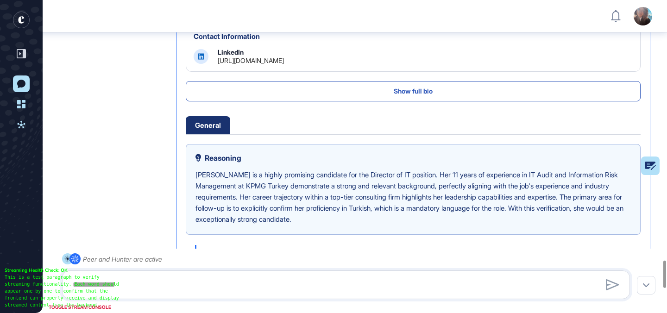
scroll to position [59, 0]
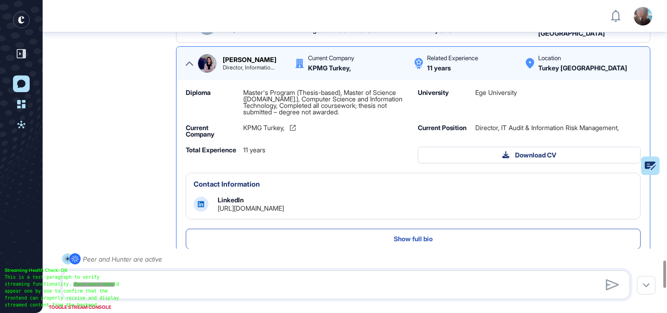
click at [188, 66] on icon at bounding box center [189, 64] width 7 height 4
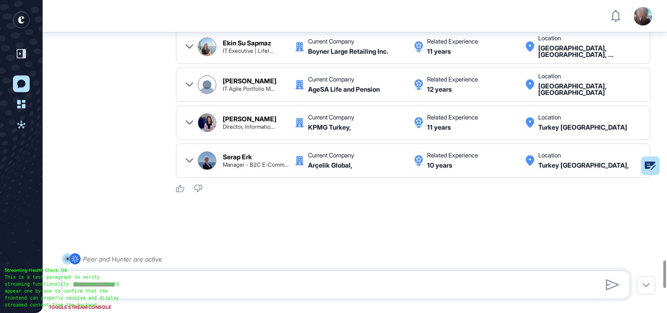
scroll to position [0, 0]
click at [190, 164] on icon at bounding box center [189, 160] width 7 height 7
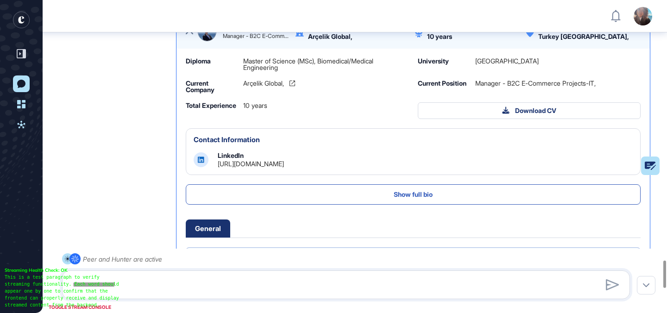
scroll to position [154, 0]
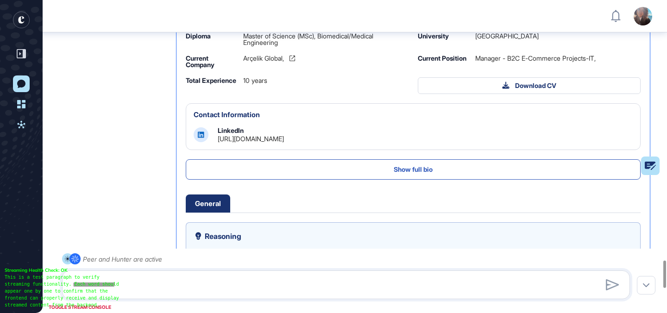
click at [257, 143] on link "https://www.linkedin.com/in/seraperk" at bounding box center [251, 139] width 66 height 8
click at [276, 287] on textarea at bounding box center [346, 285] width 558 height 19
click at [226, 282] on textarea at bounding box center [346, 285] width 558 height 19
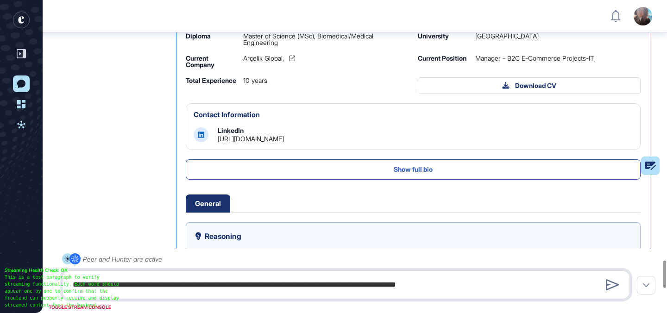
type textarea "**********"
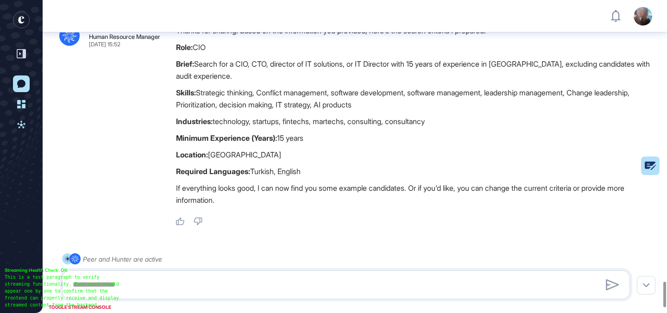
scroll to position [3423, 0]
click at [185, 280] on textarea at bounding box center [346, 285] width 558 height 19
type textarea "**********"
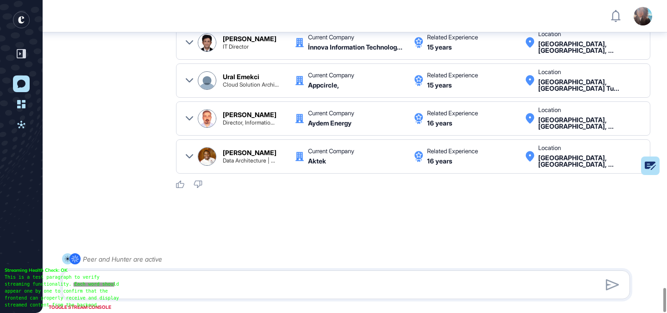
scroll to position [3761, 0]
click at [184, 80] on div "Ural Emekci Cloud Solution Archi... Current Company Appcircle, Related Experien…" at bounding box center [413, 80] width 474 height 34
click at [186, 80] on icon at bounding box center [189, 80] width 7 height 7
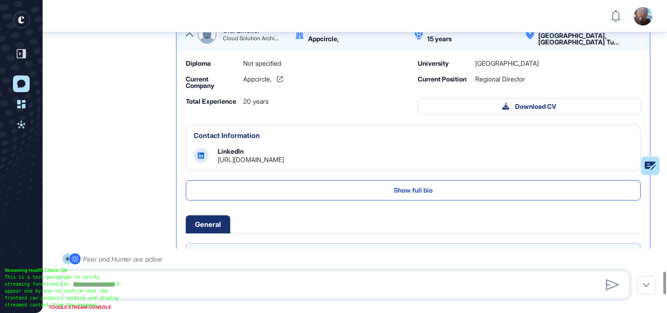
scroll to position [66, 0]
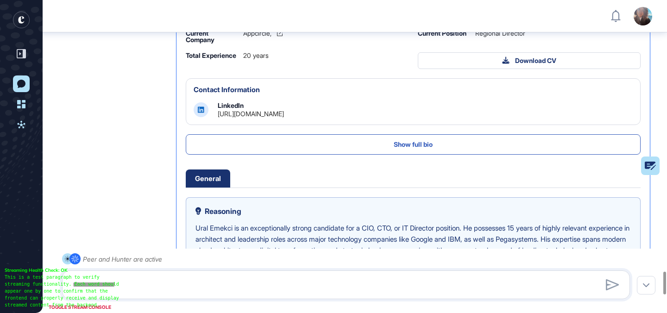
click at [284, 118] on link "https://www.linkedin.com/in/ural-emekci-40445811" at bounding box center [251, 114] width 66 height 8
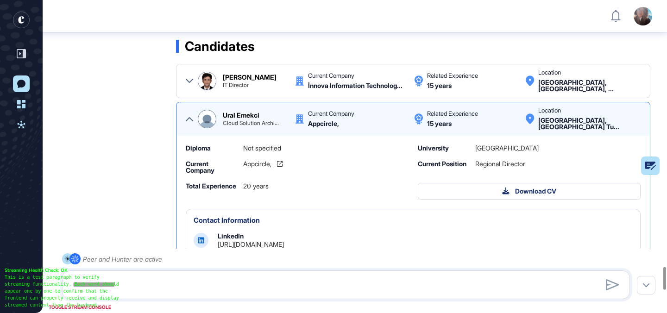
scroll to position [3695, 0]
click at [187, 123] on icon at bounding box center [189, 119] width 7 height 7
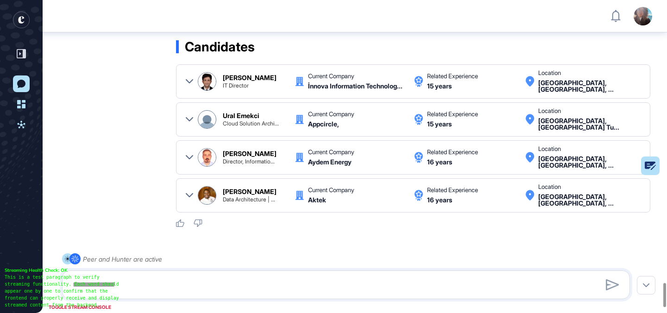
click at [186, 85] on icon at bounding box center [189, 81] width 7 height 7
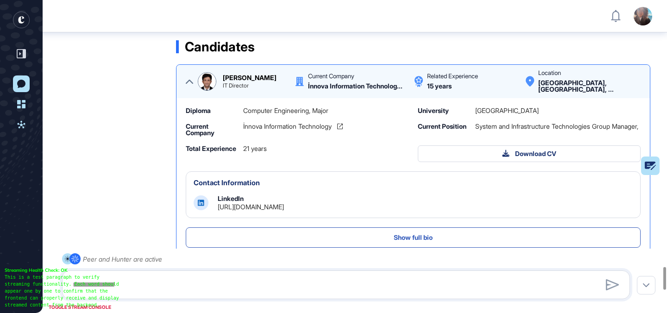
click at [284, 211] on link "https://www.linkedin.com/in/cihan-arslan-b9323918" at bounding box center [251, 207] width 66 height 8
click at [186, 85] on icon at bounding box center [189, 81] width 7 height 7
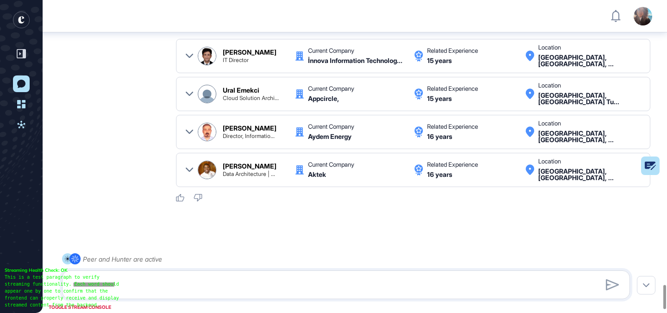
scroll to position [3723, 0]
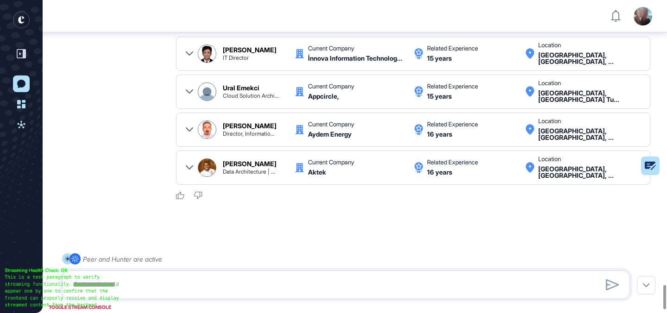
click at [186, 133] on icon at bounding box center [189, 129] width 7 height 7
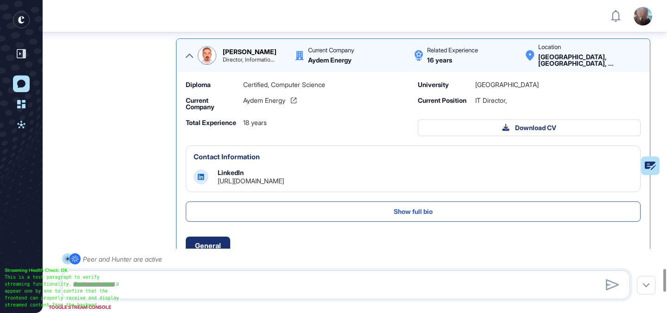
scroll to position [87, 0]
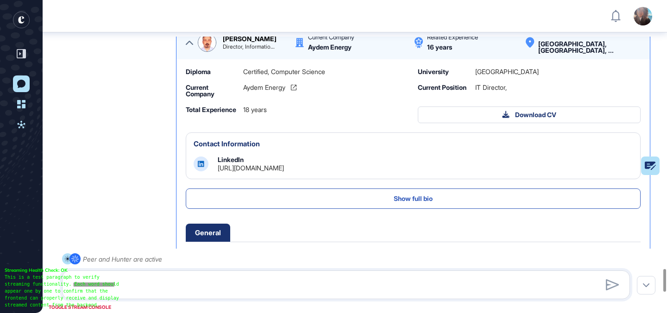
click at [284, 172] on link "https://www.linkedin.com/in/mehmetnakir" at bounding box center [251, 168] width 66 height 8
click at [187, 46] on icon at bounding box center [189, 42] width 7 height 7
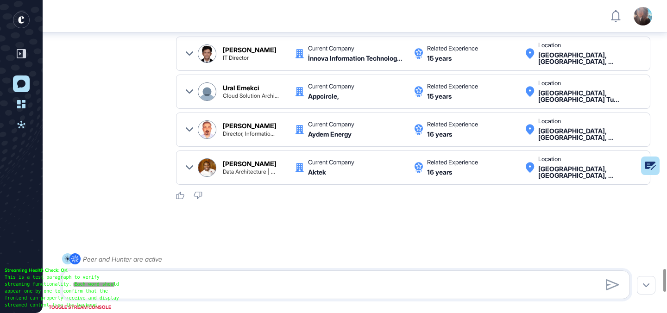
scroll to position [0, 0]
click at [196, 199] on icon at bounding box center [198, 195] width 9 height 7
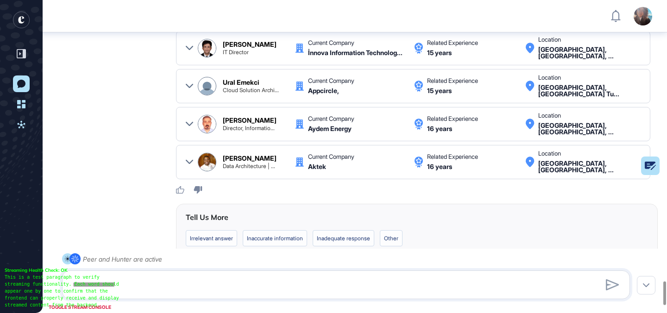
scroll to position [3818, 0]
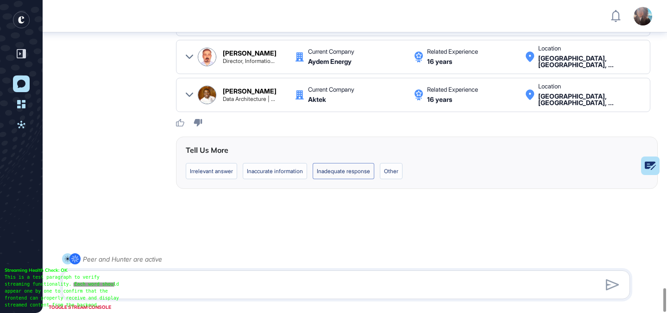
click at [333, 176] on label "Inadequate response" at bounding box center [344, 171] width 62 height 16
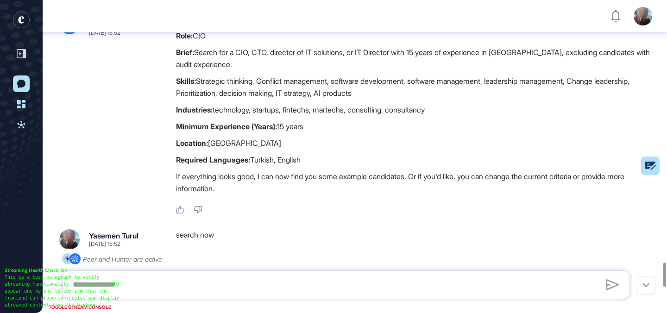
scroll to position [3429, 0]
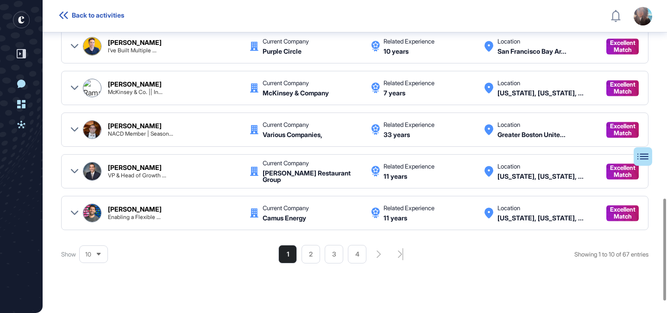
scroll to position [606, 0]
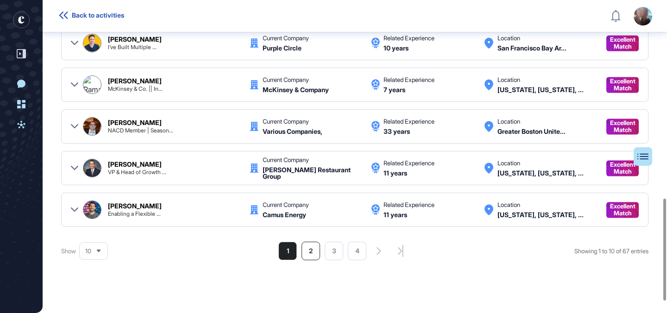
click at [303, 246] on li "2" at bounding box center [310, 251] width 19 height 19
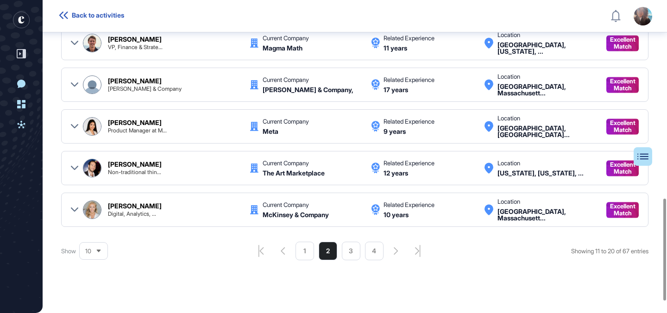
click at [73, 210] on icon at bounding box center [74, 209] width 7 height 4
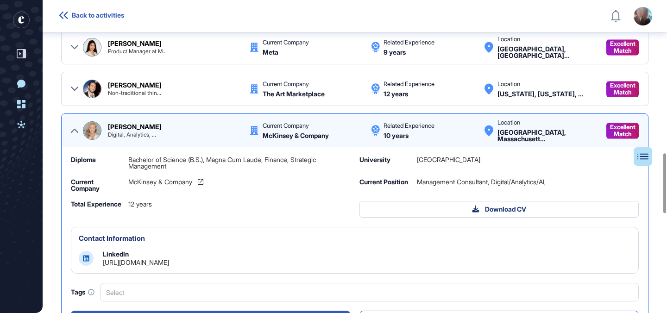
scroll to position [799, 0]
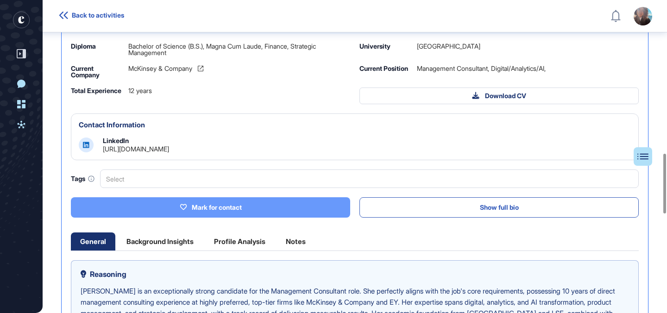
click at [199, 215] on button "Mark for contact" at bounding box center [210, 207] width 279 height 20
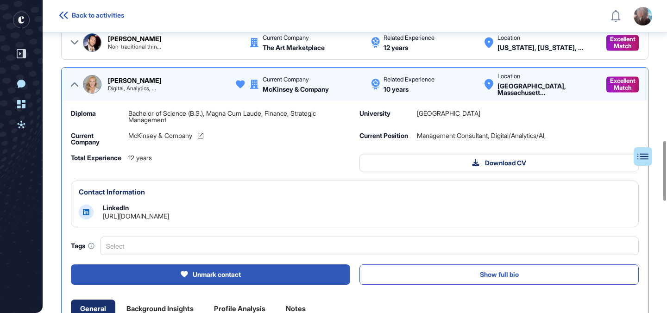
scroll to position [732, 0]
click at [71, 87] on icon at bounding box center [74, 84] width 7 height 7
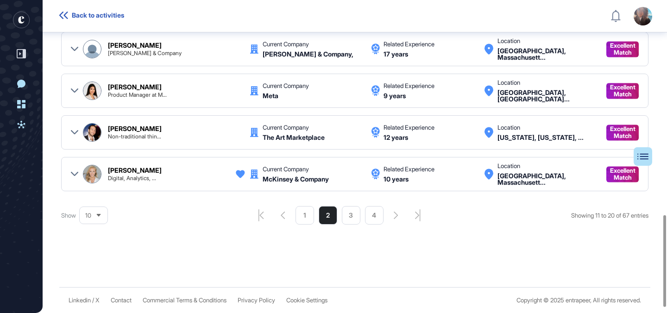
scroll to position [642, 0]
click at [75, 88] on icon at bounding box center [74, 90] width 7 height 7
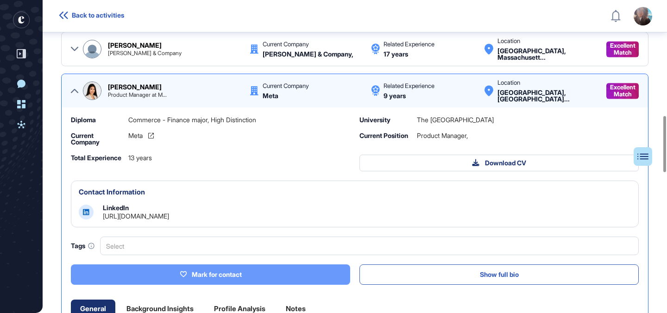
click at [190, 269] on button "Mark for contact" at bounding box center [210, 274] width 279 height 20
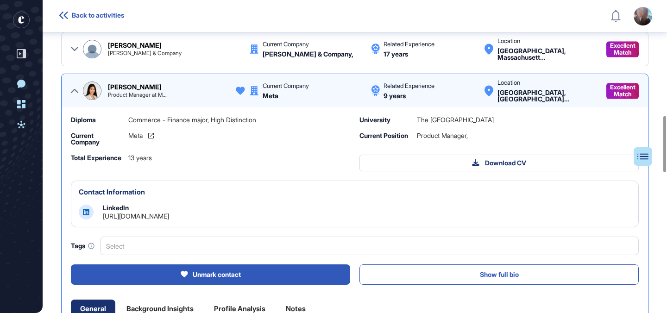
click at [74, 93] on icon at bounding box center [74, 90] width 7 height 7
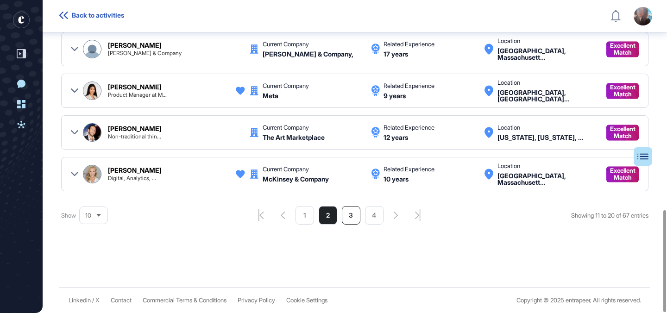
click at [348, 214] on li "3" at bounding box center [351, 215] width 19 height 19
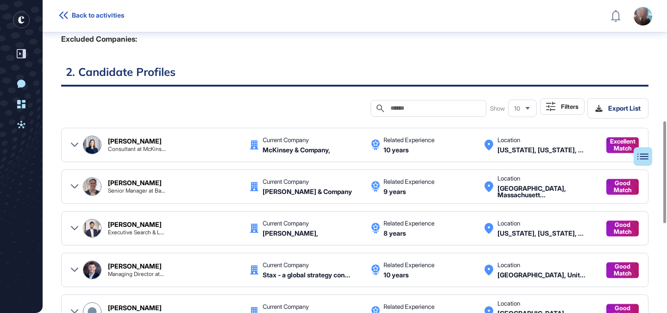
scroll to position [292, 0]
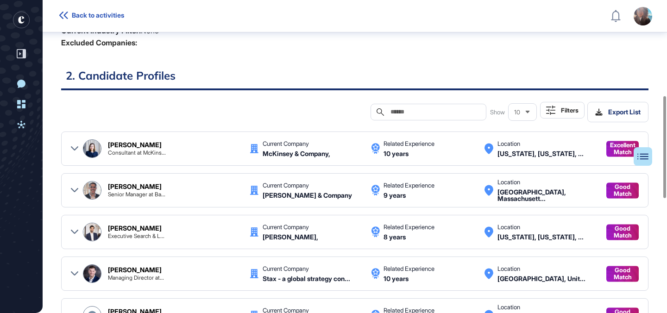
click at [72, 149] on icon at bounding box center [74, 148] width 7 height 7
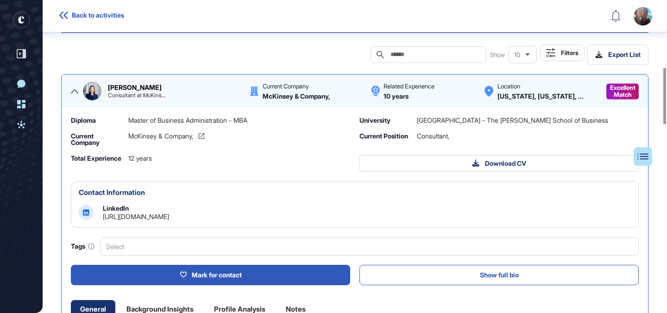
scroll to position [371, 0]
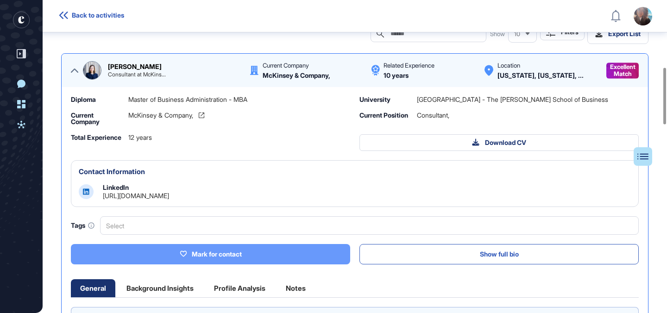
click at [172, 250] on button "Mark for contact" at bounding box center [210, 254] width 279 height 20
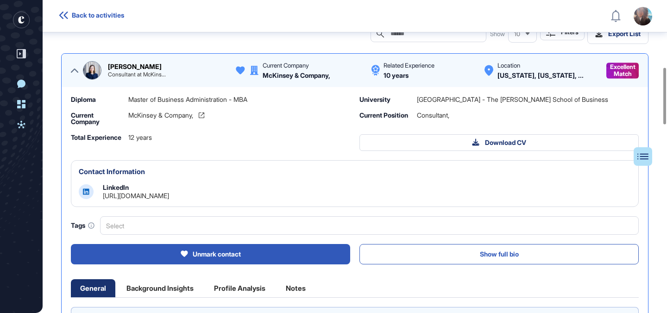
click at [71, 71] on icon at bounding box center [74, 70] width 7 height 7
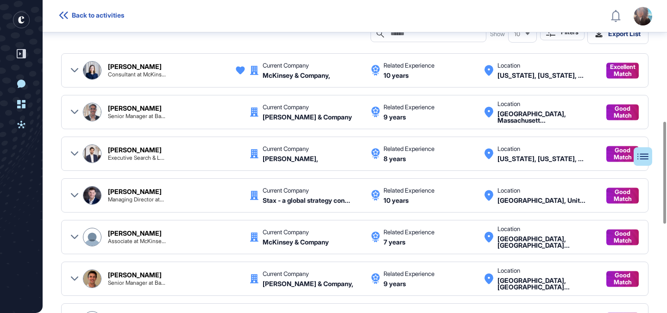
click at [70, 107] on div "[PERSON_NAME] Senior Manager at Ba... Current Company [PERSON_NAME] & Company R…" at bounding box center [354, 112] width 587 height 34
click at [73, 111] on icon at bounding box center [74, 112] width 7 height 4
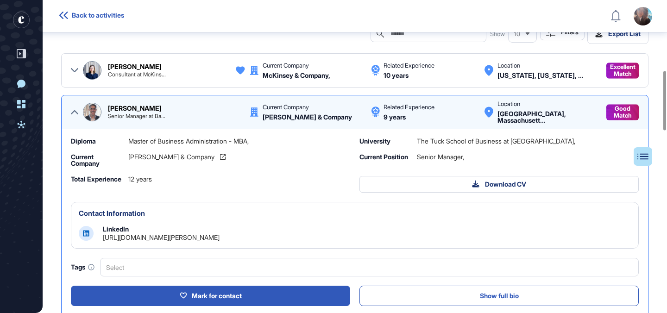
click at [173, 235] on link "[URL][DOMAIN_NAME][PERSON_NAME]" at bounding box center [161, 237] width 117 height 8
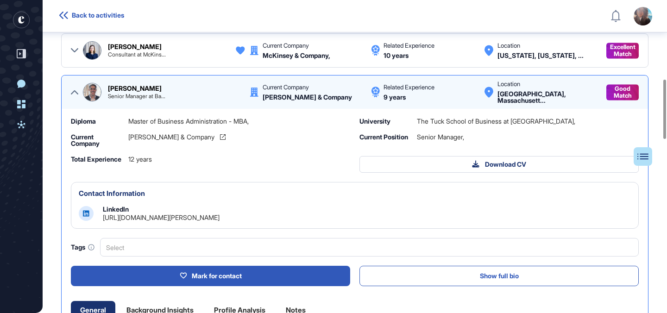
scroll to position [417, 0]
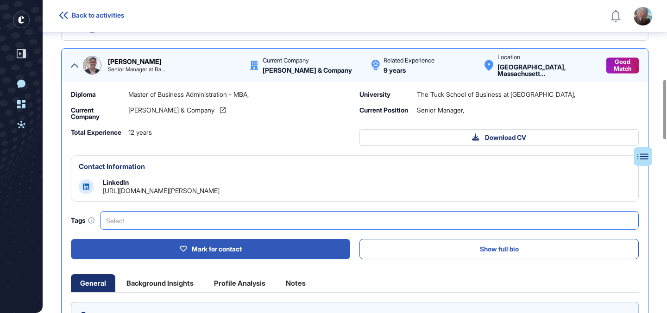
click at [260, 215] on div "Select" at bounding box center [369, 220] width 539 height 19
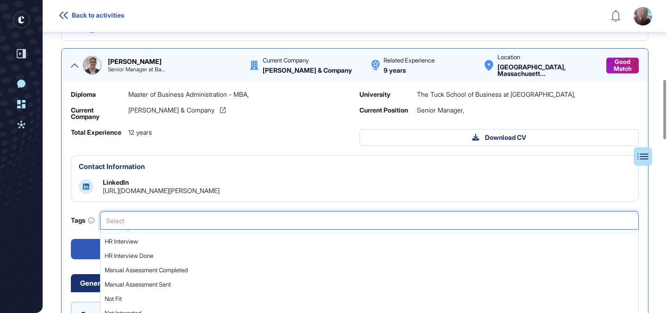
scroll to position [17, 0]
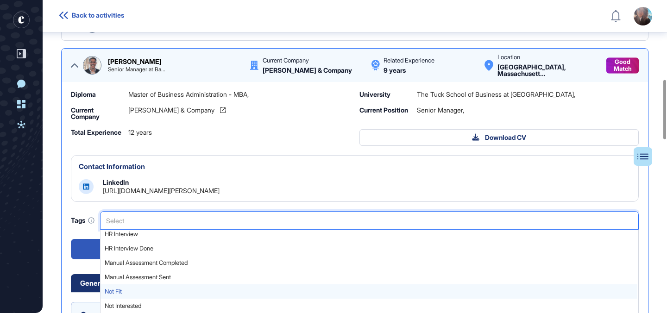
click at [163, 290] on span "Not Fit" at bounding box center [369, 291] width 528 height 7
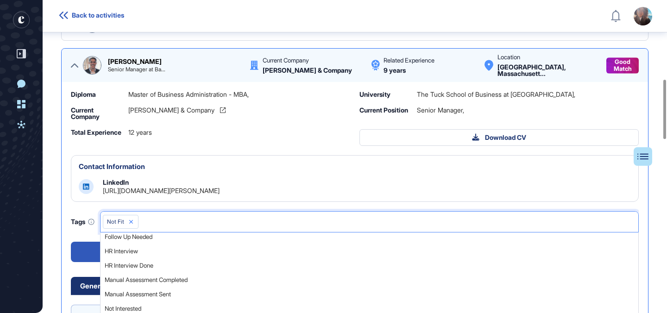
click at [273, 174] on div "Contact Information LinkedIn [URL][DOMAIN_NAME][PERSON_NAME]" at bounding box center [355, 178] width 568 height 47
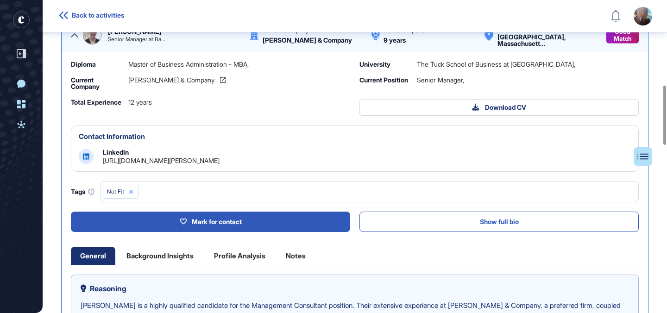
scroll to position [413, 0]
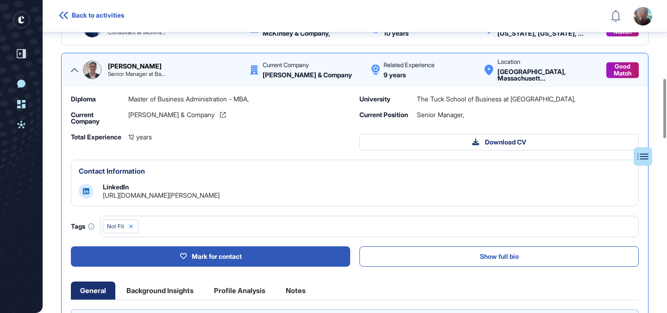
click at [76, 76] on div at bounding box center [74, 70] width 7 height 22
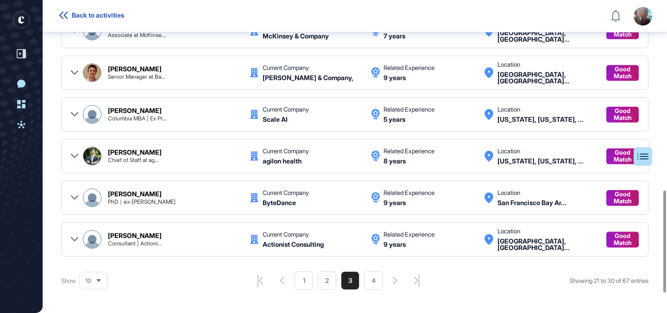
scroll to position [582, 0]
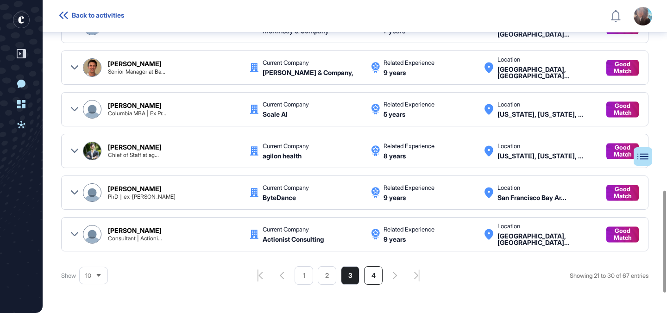
click at [371, 275] on li "4" at bounding box center [373, 275] width 19 height 19
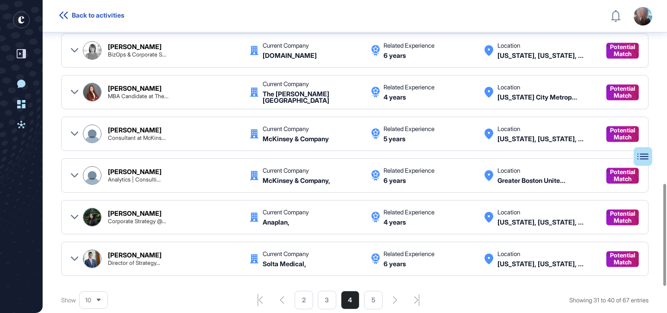
scroll to position [556, 0]
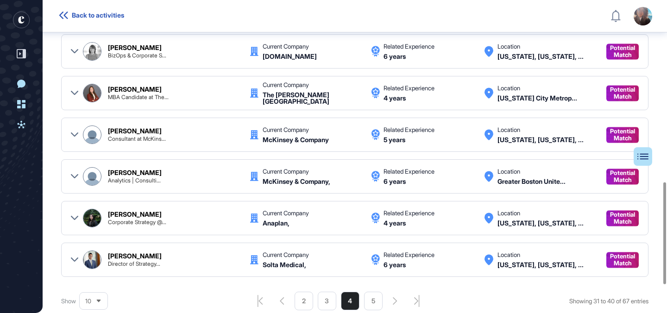
click at [71, 93] on icon at bounding box center [74, 92] width 7 height 7
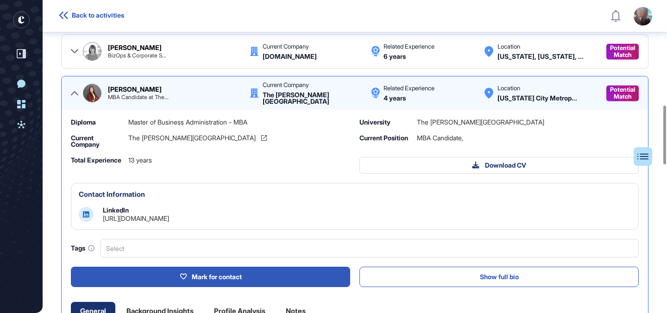
click at [160, 213] on div "LinkedIn [URL][DOMAIN_NAME]" at bounding box center [136, 214] width 66 height 15
click at [164, 224] on div "Contact Information LinkedIn [URL][DOMAIN_NAME]" at bounding box center [355, 206] width 568 height 47
click at [160, 221] on link "[URL][DOMAIN_NAME]" at bounding box center [136, 218] width 66 height 8
click at [74, 94] on icon at bounding box center [74, 92] width 7 height 7
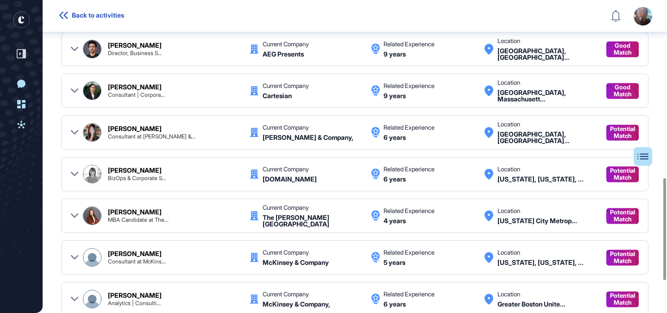
scroll to position [427, 0]
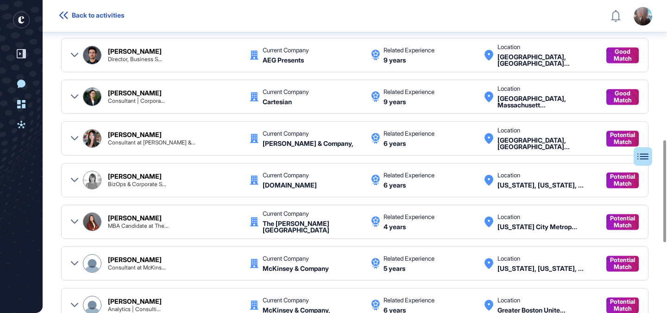
click at [76, 137] on icon at bounding box center [74, 138] width 7 height 7
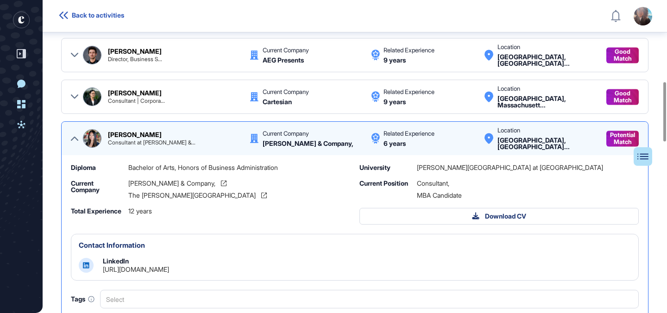
click at [164, 272] on link "[URL][DOMAIN_NAME]" at bounding box center [136, 269] width 66 height 8
click at [72, 138] on icon at bounding box center [74, 139] width 7 height 4
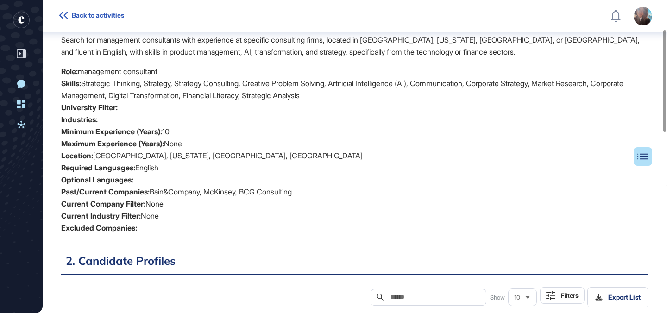
scroll to position [0, 0]
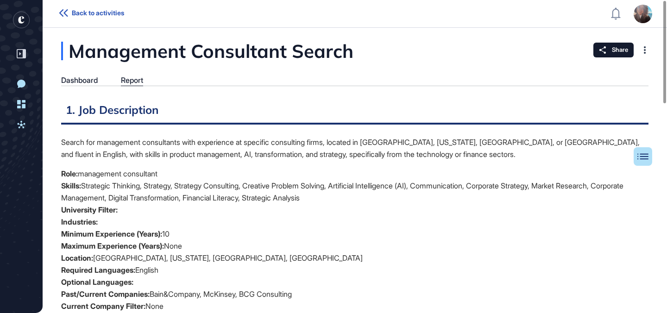
click at [62, 13] on icon at bounding box center [63, 12] width 9 height 7
click at [77, 12] on span "Back to activities" at bounding box center [98, 12] width 52 height 7
click at [63, 12] on icon at bounding box center [63, 12] width 9 height 7
click at [627, 53] on span "Share" at bounding box center [620, 49] width 16 height 7
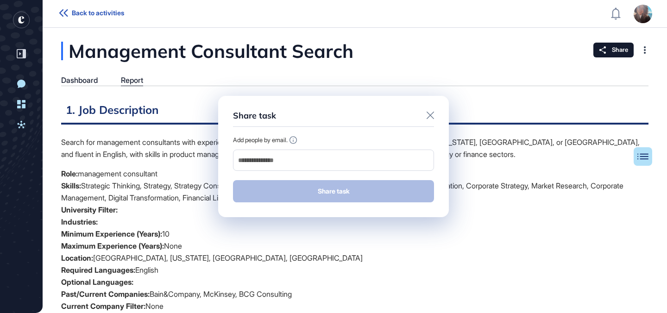
click at [432, 116] on icon at bounding box center [430, 115] width 7 height 7
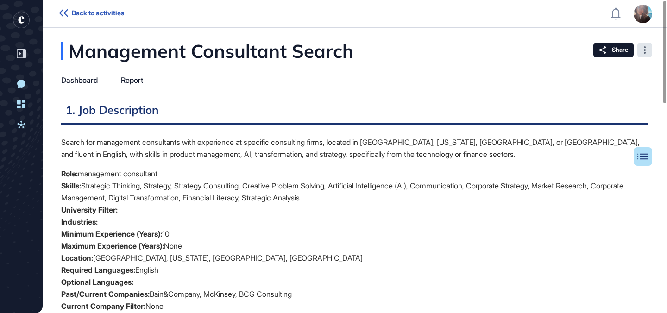
click at [643, 50] on div at bounding box center [644, 50] width 15 height 15
click at [585, 71] on div "Pin" at bounding box center [609, 68] width 79 height 11
click at [62, 19] on header "Back to activities Admin Dashboard Dashboard Profile My Content Request More Da…" at bounding box center [333, 14] width 667 height 28
click at [63, 15] on icon at bounding box center [63, 12] width 9 height 7
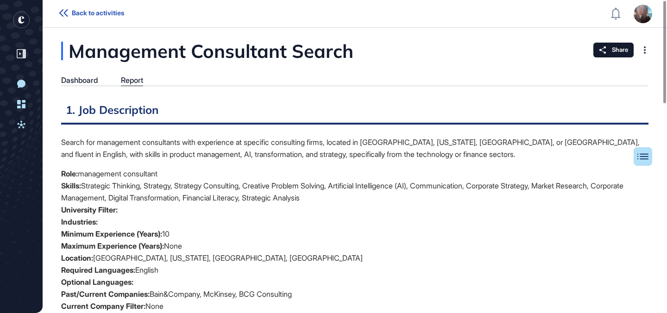
click at [63, 13] on icon at bounding box center [63, 12] width 9 height 7
click at [111, 7] on header "Back to activities Admin Dashboard Dashboard Profile My Content Request More Da…" at bounding box center [333, 14] width 667 height 28
click at [113, 11] on span "Back to activities" at bounding box center [98, 12] width 52 height 7
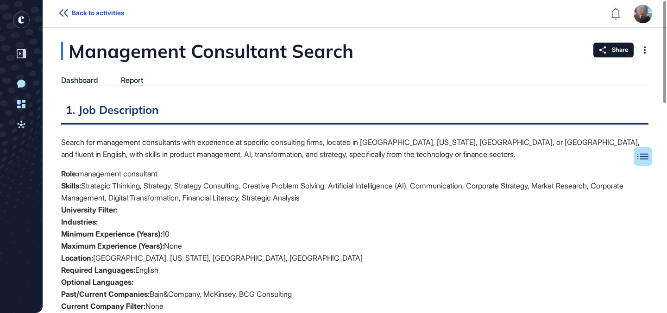
click at [88, 78] on div "Dashboard" at bounding box center [79, 80] width 37 height 9
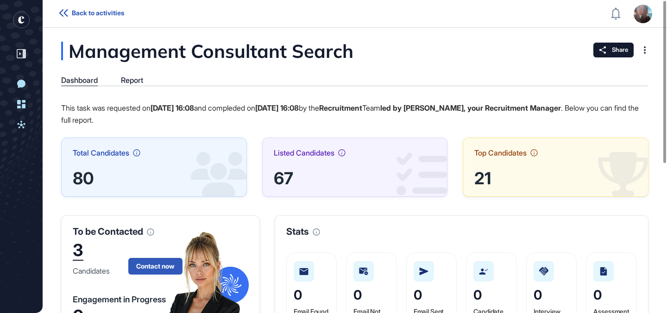
click at [485, 180] on div "21" at bounding box center [555, 178] width 163 height 14
click at [138, 77] on div "Report" at bounding box center [132, 80] width 22 height 9
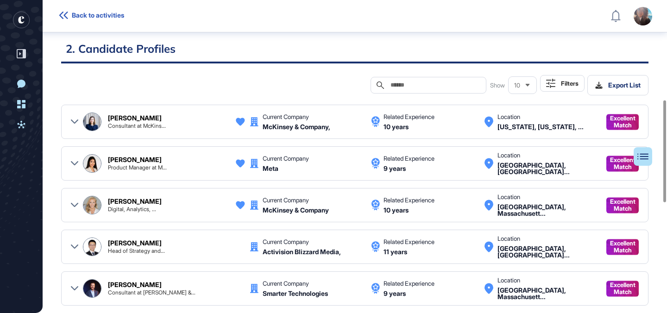
scroll to position [320, 0]
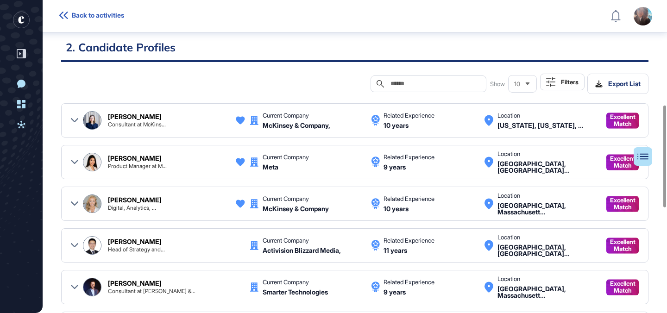
click at [552, 86] on icon at bounding box center [550, 81] width 9 height 9
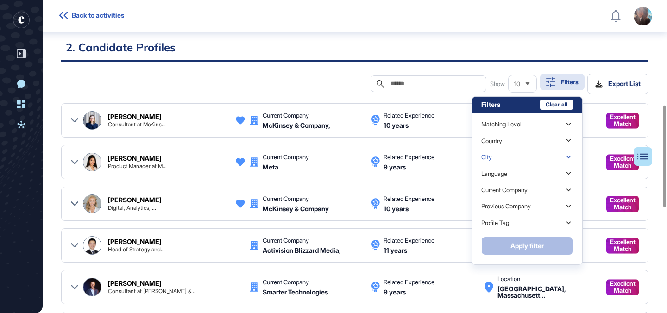
click at [572, 158] on icon at bounding box center [568, 157] width 9 height 9
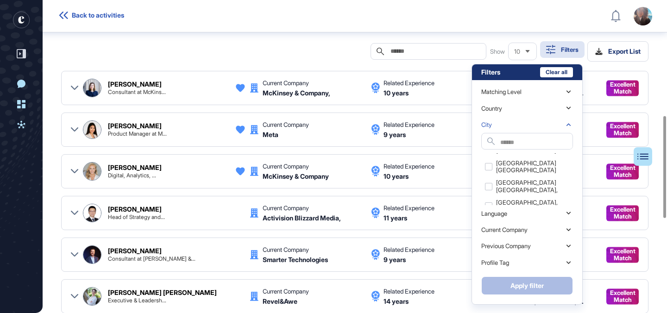
scroll to position [49, 0]
click at [550, 71] on button "Clear all" at bounding box center [556, 72] width 33 height 10
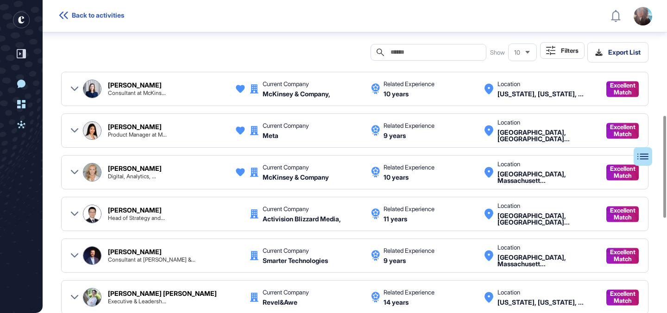
scroll to position [351, 0]
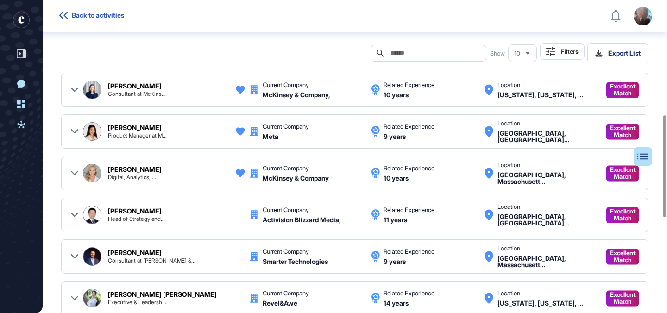
click at [557, 53] on button "Filters" at bounding box center [562, 51] width 44 height 17
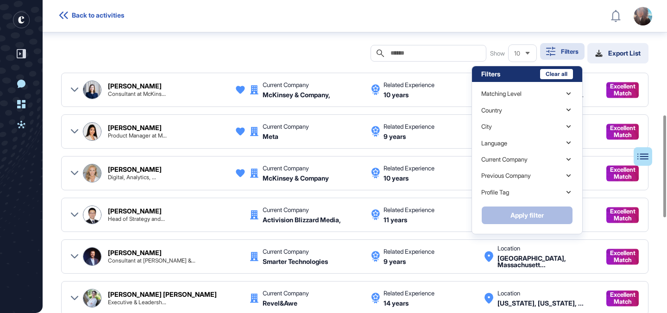
click at [611, 54] on div "Export List" at bounding box center [617, 53] width 45 height 7
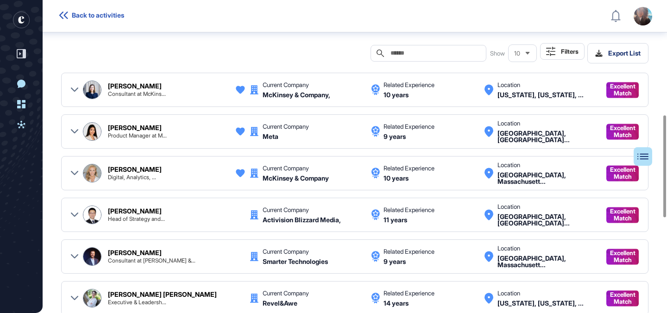
click at [553, 50] on button "Filters" at bounding box center [562, 51] width 44 height 17
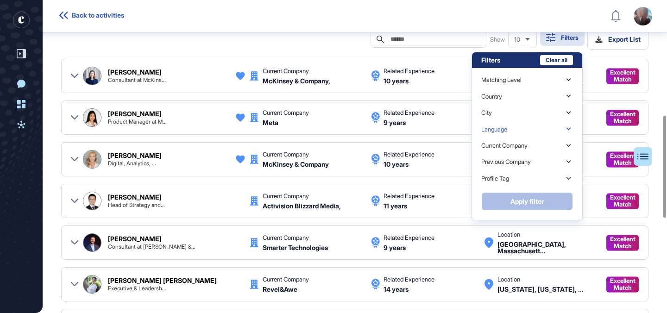
scroll to position [379, 0]
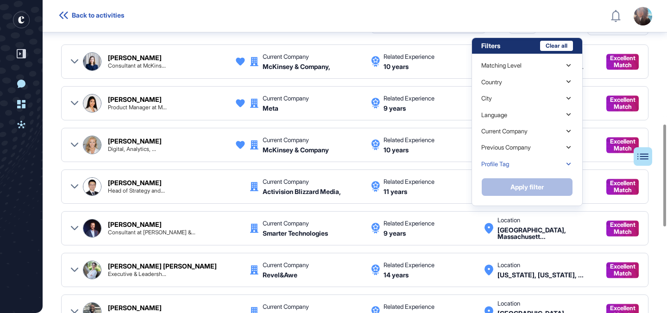
click at [563, 162] on div "Profile Tag" at bounding box center [527, 164] width 92 height 16
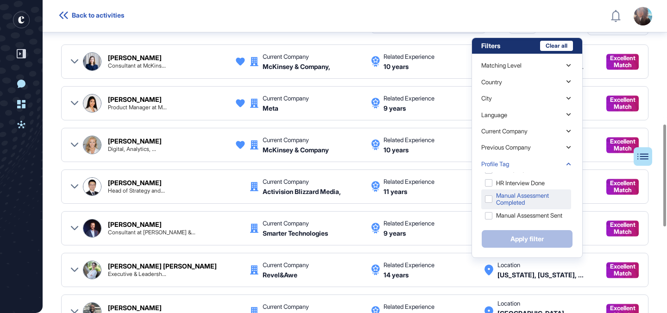
scroll to position [36, 0]
click at [559, 162] on div "Profile Tag" at bounding box center [527, 164] width 92 height 16
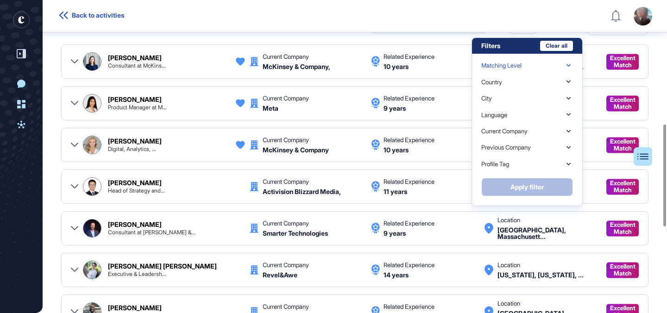
click at [531, 67] on div "Matching Level" at bounding box center [527, 65] width 92 height 16
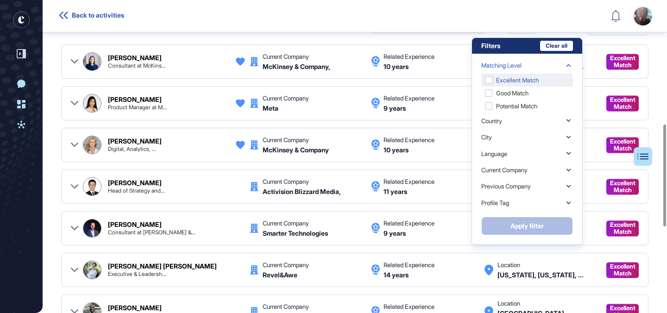
click at [531, 79] on div "Excellent Match" at bounding box center [527, 80] width 92 height 13
click at [537, 222] on button "Apply filter" at bounding box center [527, 226] width 92 height 19
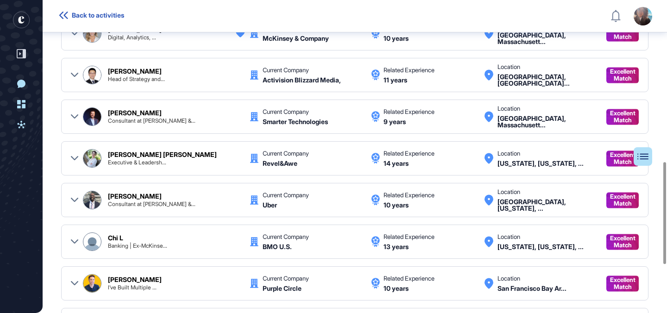
scroll to position [505, 0]
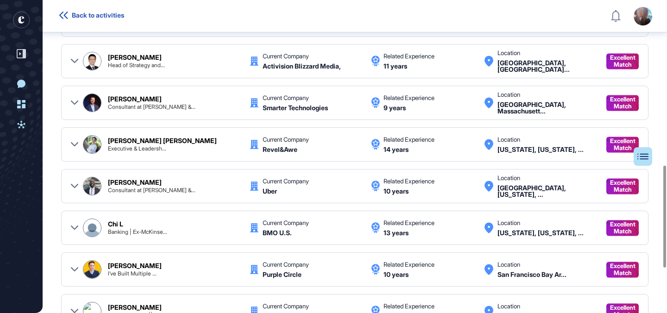
click at [71, 223] on div at bounding box center [74, 228] width 7 height 22
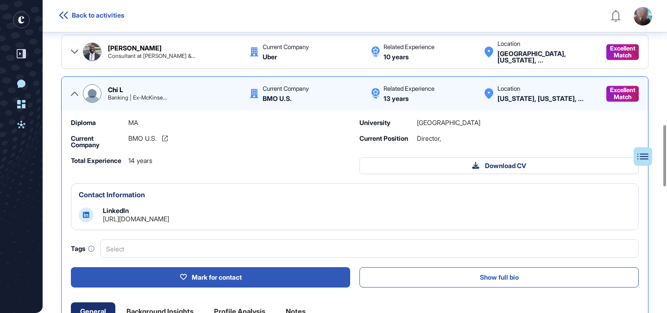
scroll to position [743, 0]
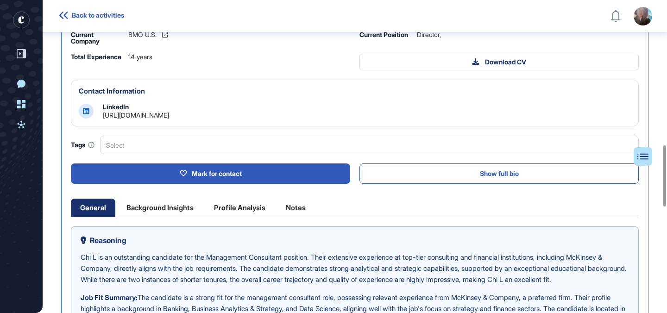
click at [164, 211] on div "Background Insights" at bounding box center [160, 208] width 86 height 18
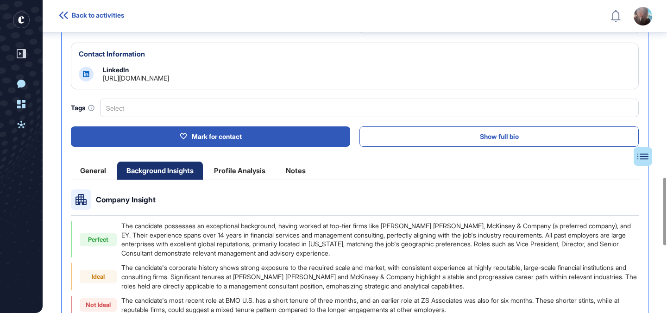
scroll to position [823, 0]
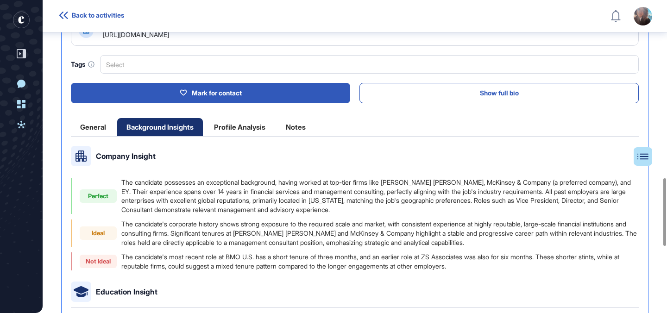
click at [214, 124] on div "Profile Analysis" at bounding box center [240, 127] width 70 height 18
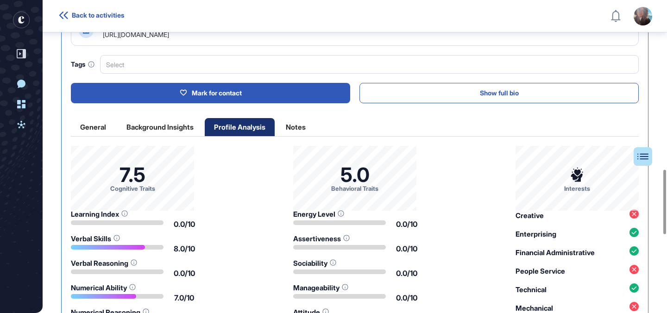
click at [226, 130] on div "Profile Analysis" at bounding box center [240, 127] width 70 height 18
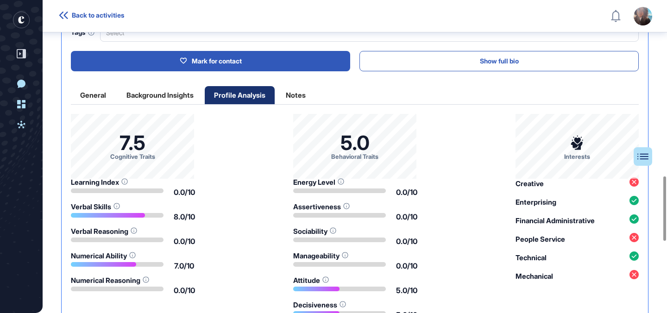
scroll to position [867, 0]
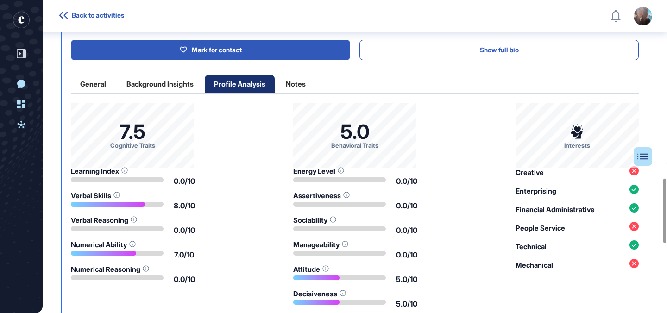
click at [301, 89] on div "Notes" at bounding box center [295, 84] width 38 height 18
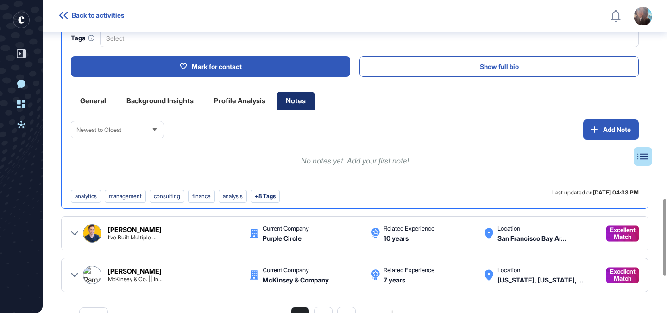
scroll to position [803, 0]
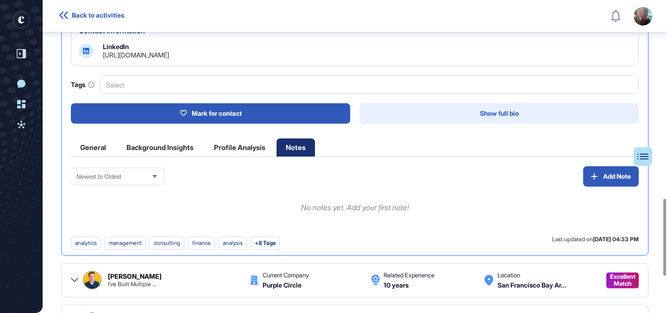
click at [419, 111] on button "Show full bio" at bounding box center [498, 113] width 279 height 20
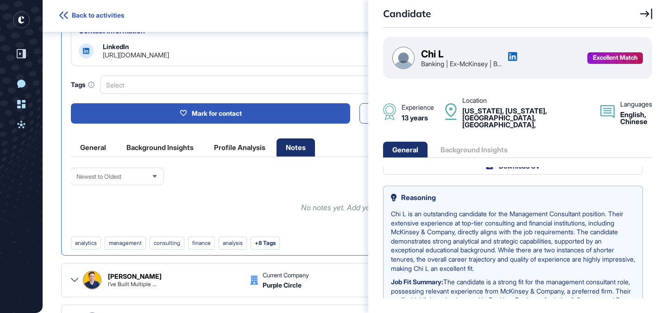
scroll to position [57, 0]
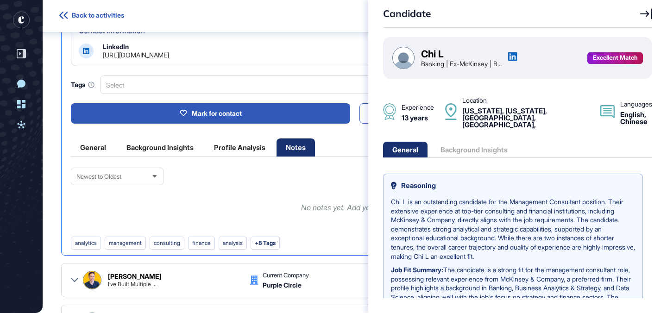
click at [517, 56] on icon at bounding box center [512, 56] width 9 height 9
